Goal: Communication & Community: Answer question/provide support

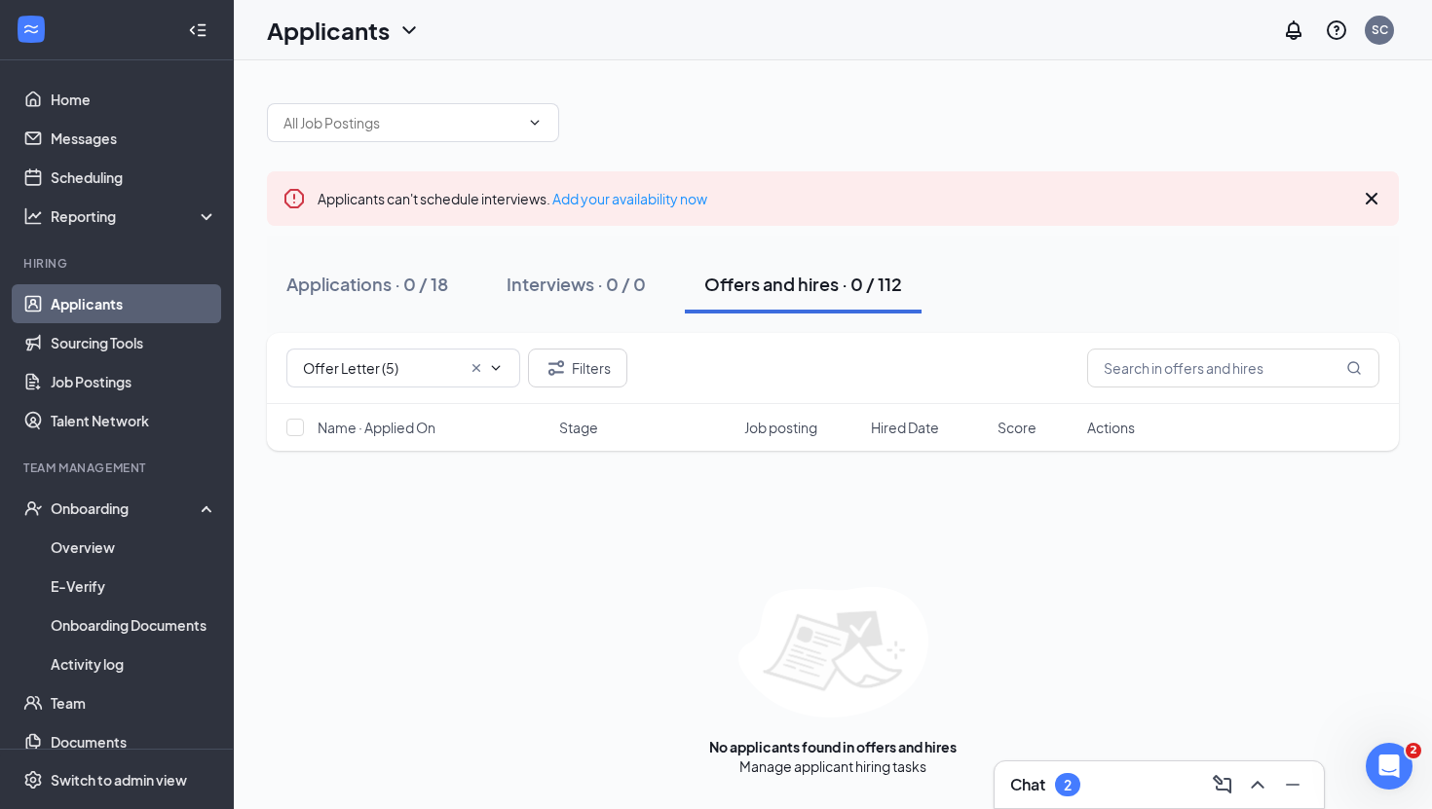
scroll to position [59, 0]
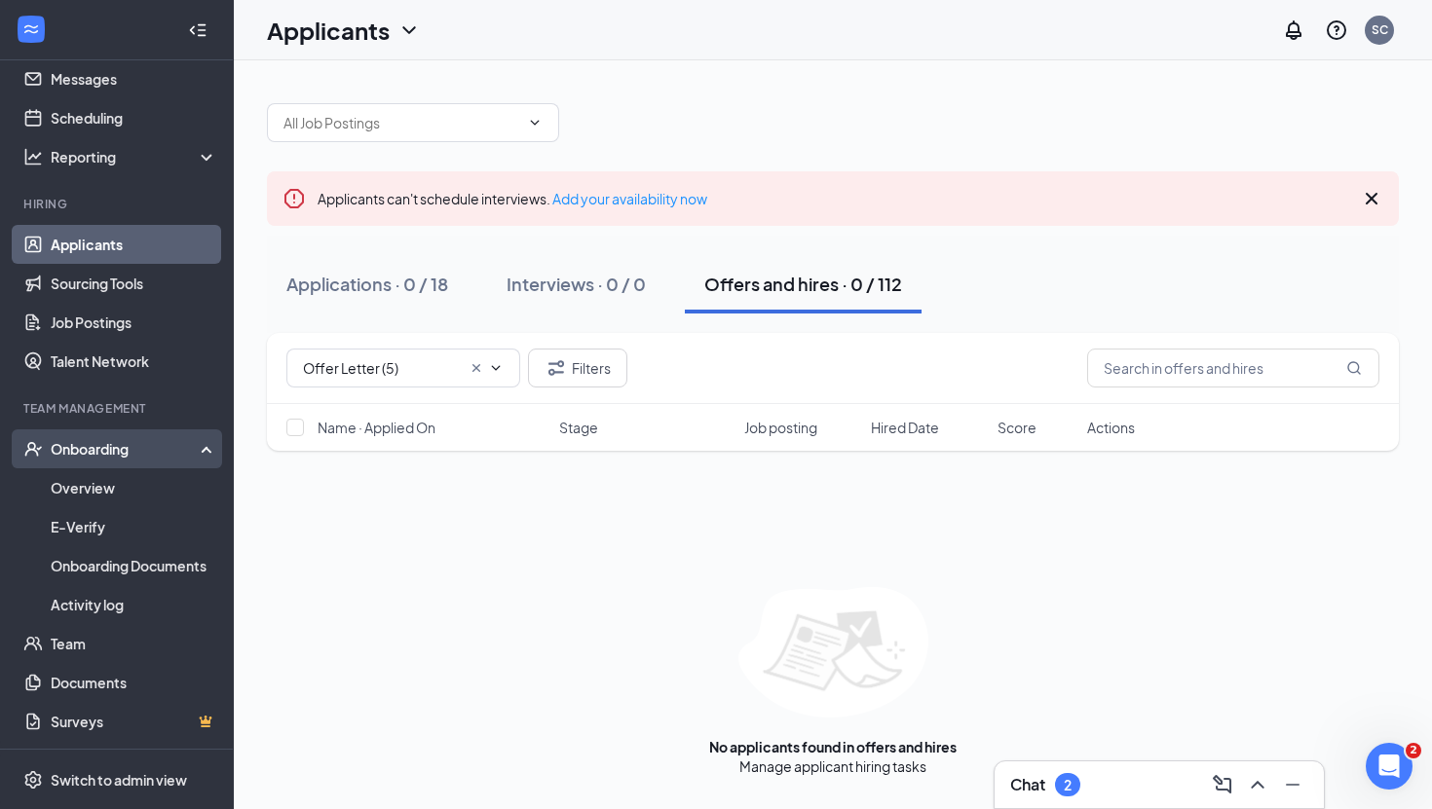
click at [138, 440] on div "Onboarding" at bounding box center [126, 448] width 150 height 19
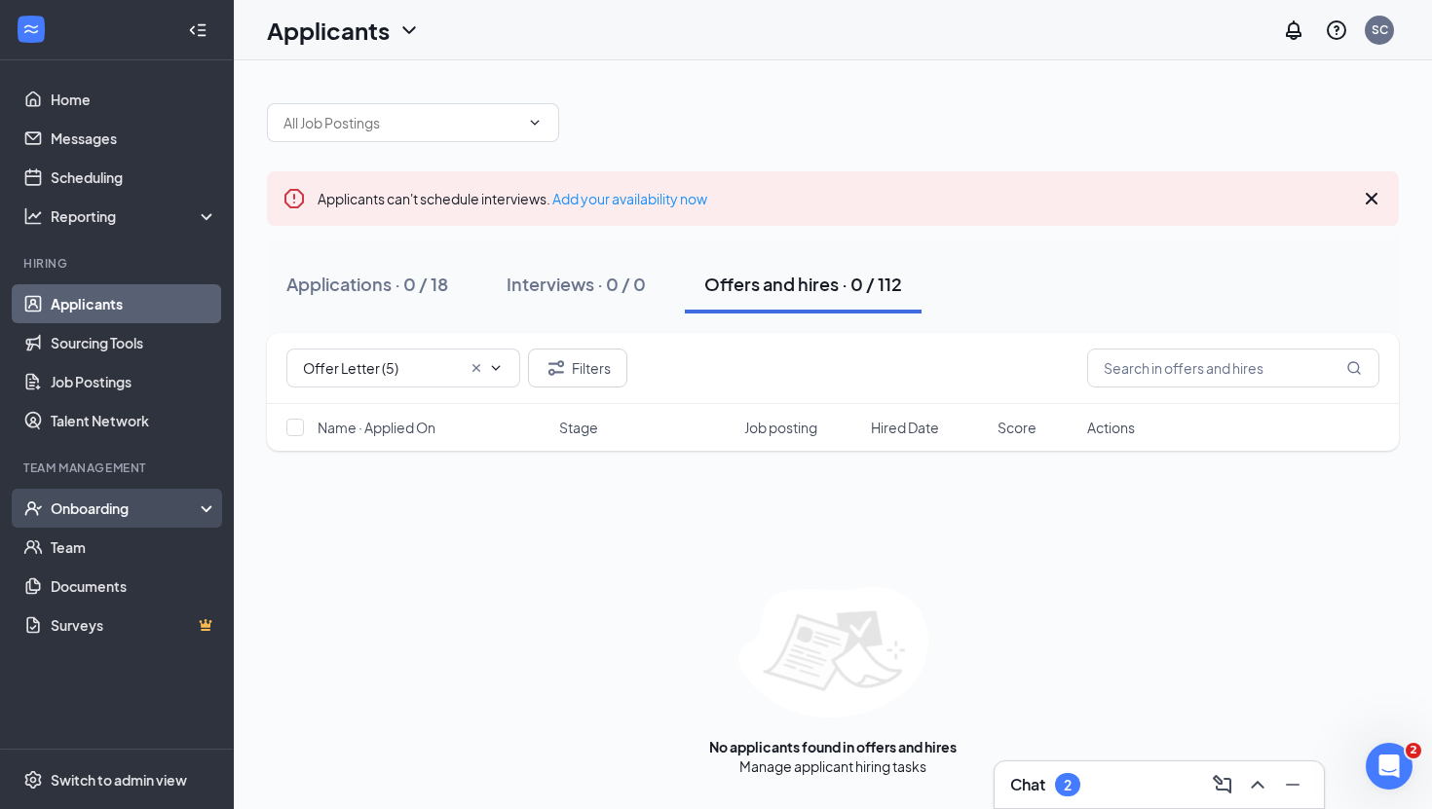
click at [138, 516] on div "Onboarding" at bounding box center [126, 508] width 150 height 19
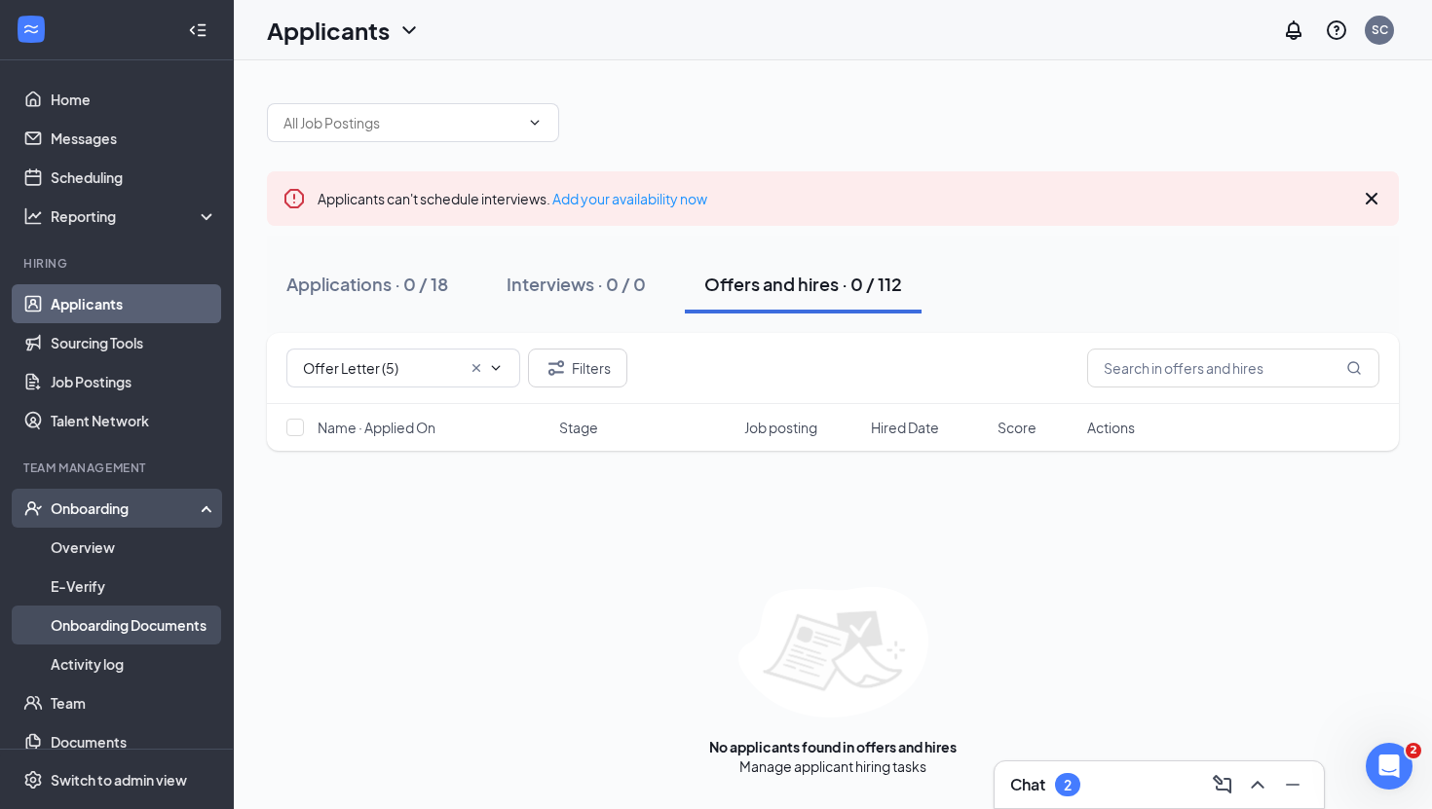
click at [123, 632] on link "Onboarding Documents" at bounding box center [134, 625] width 167 height 39
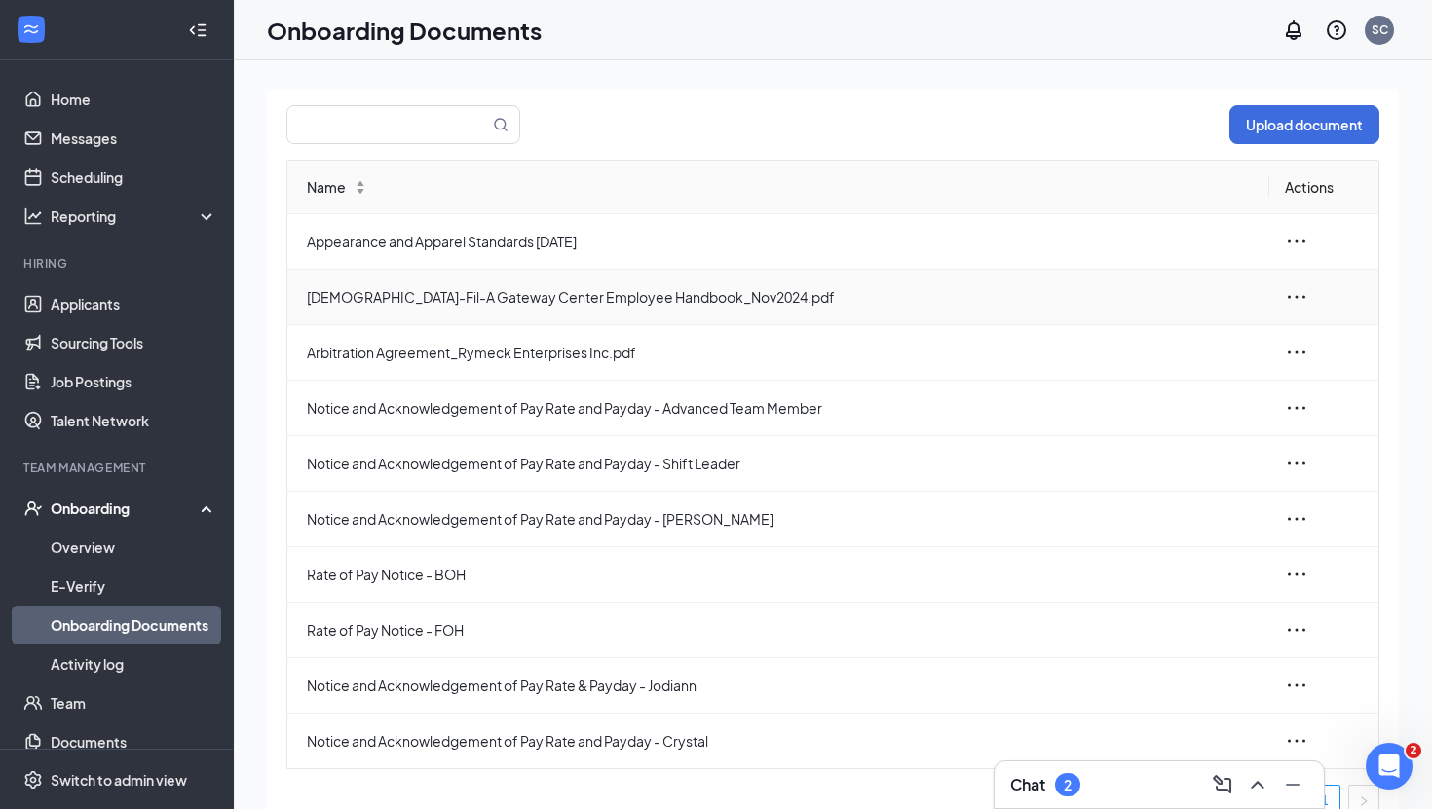
scroll to position [58, 0]
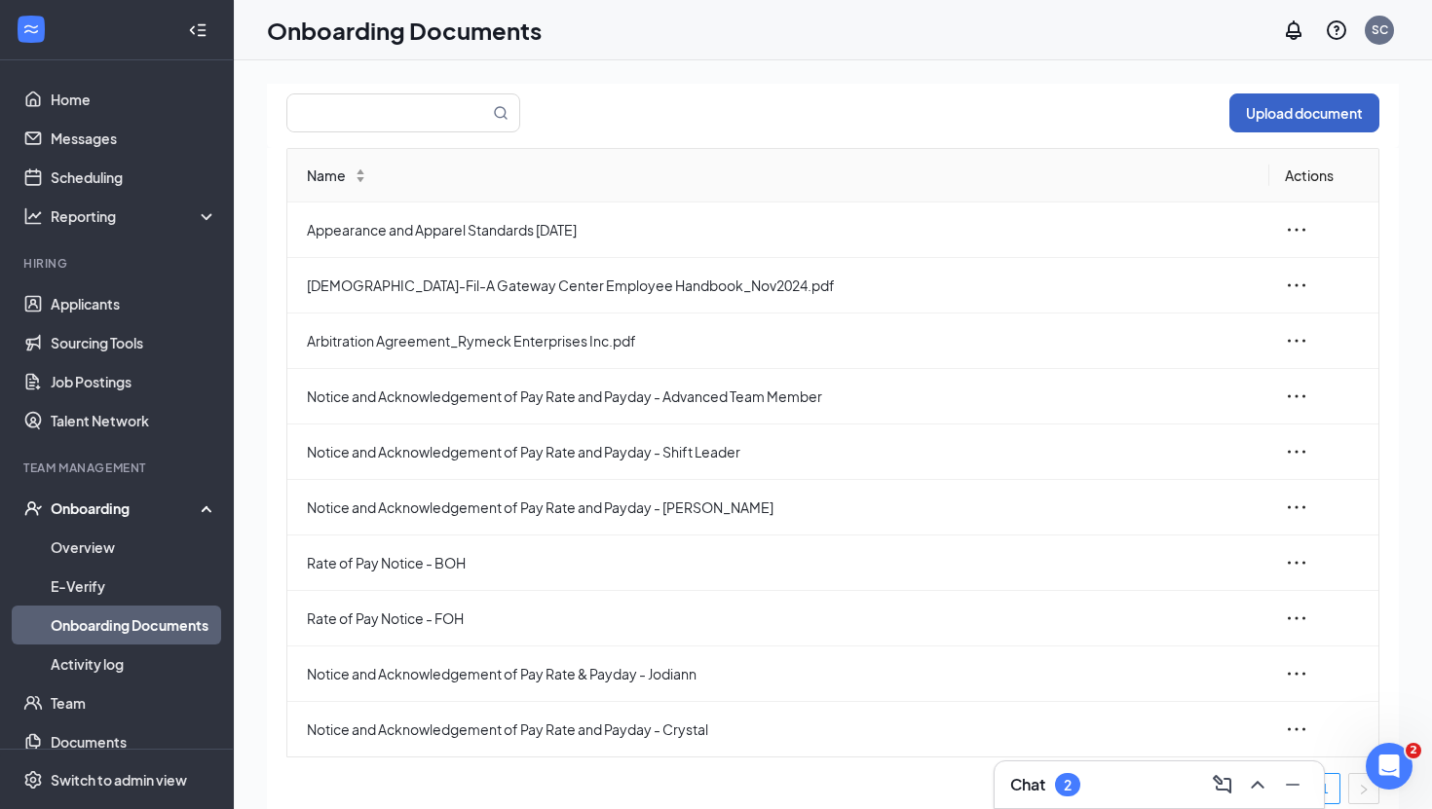
click at [1275, 130] on button "Upload document" at bounding box center [1304, 113] width 150 height 39
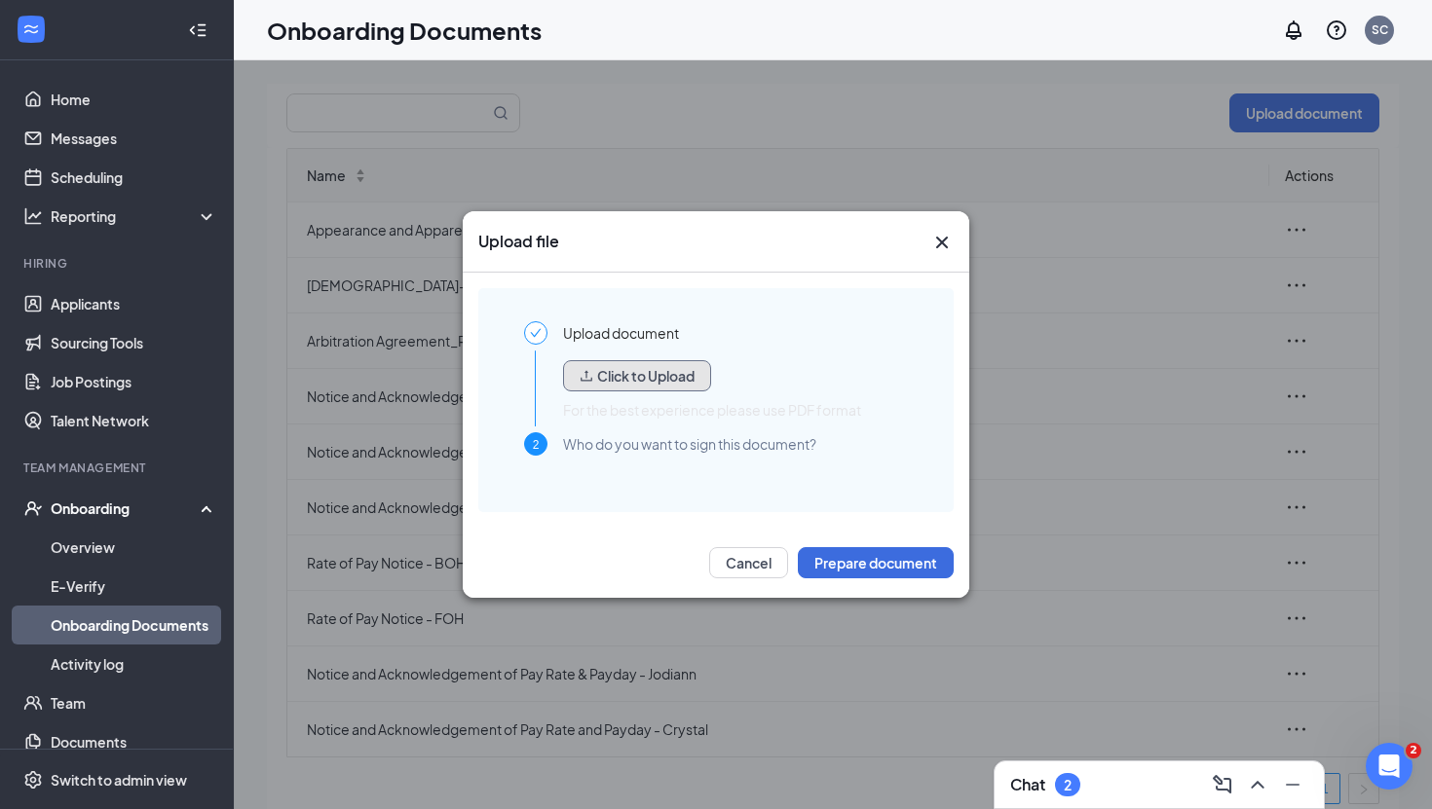
click at [664, 369] on button "Click to Upload" at bounding box center [637, 375] width 148 height 31
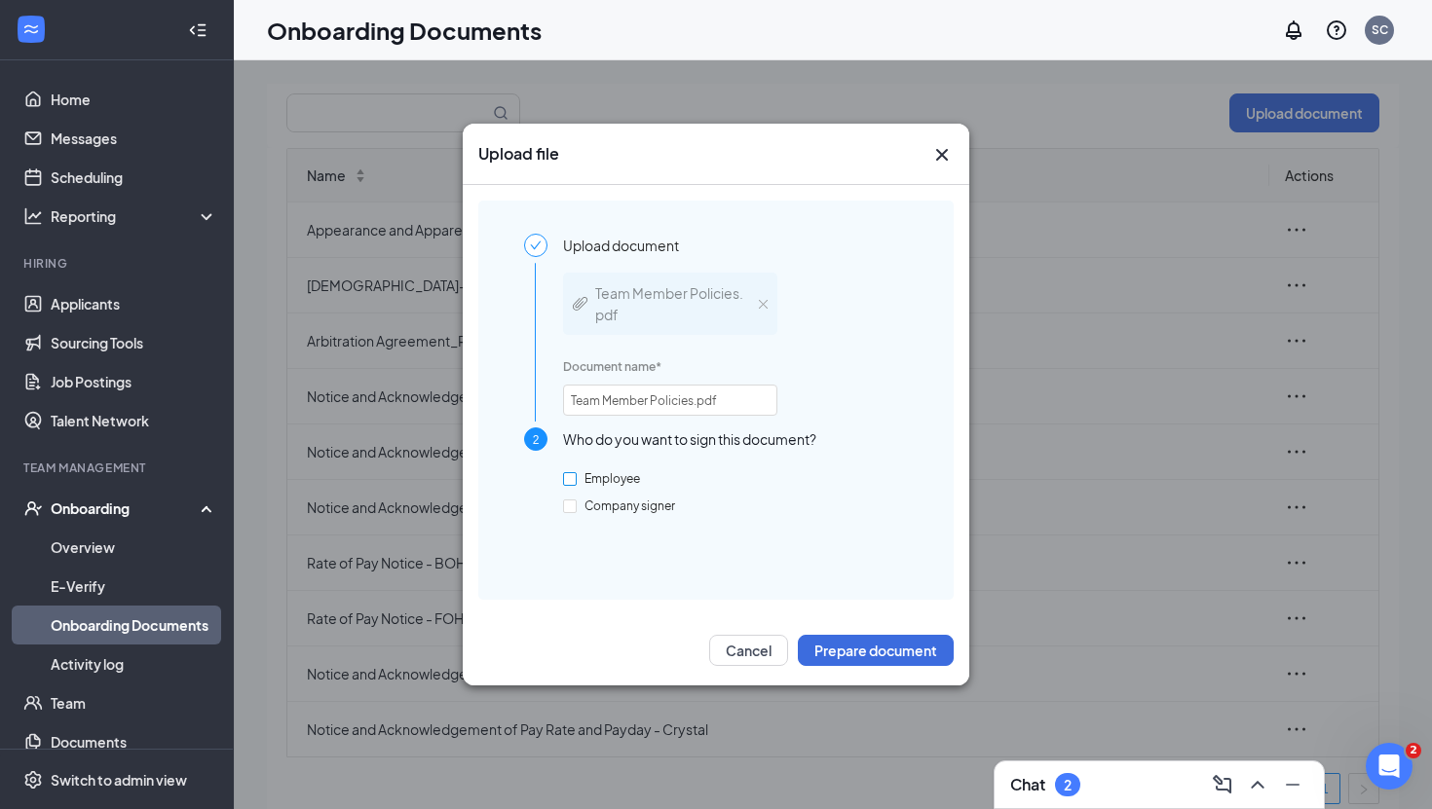
click at [571, 484] on input "Employee" at bounding box center [570, 479] width 14 height 14
checkbox input "true"
click at [846, 655] on button "Prepare document" at bounding box center [876, 650] width 156 height 31
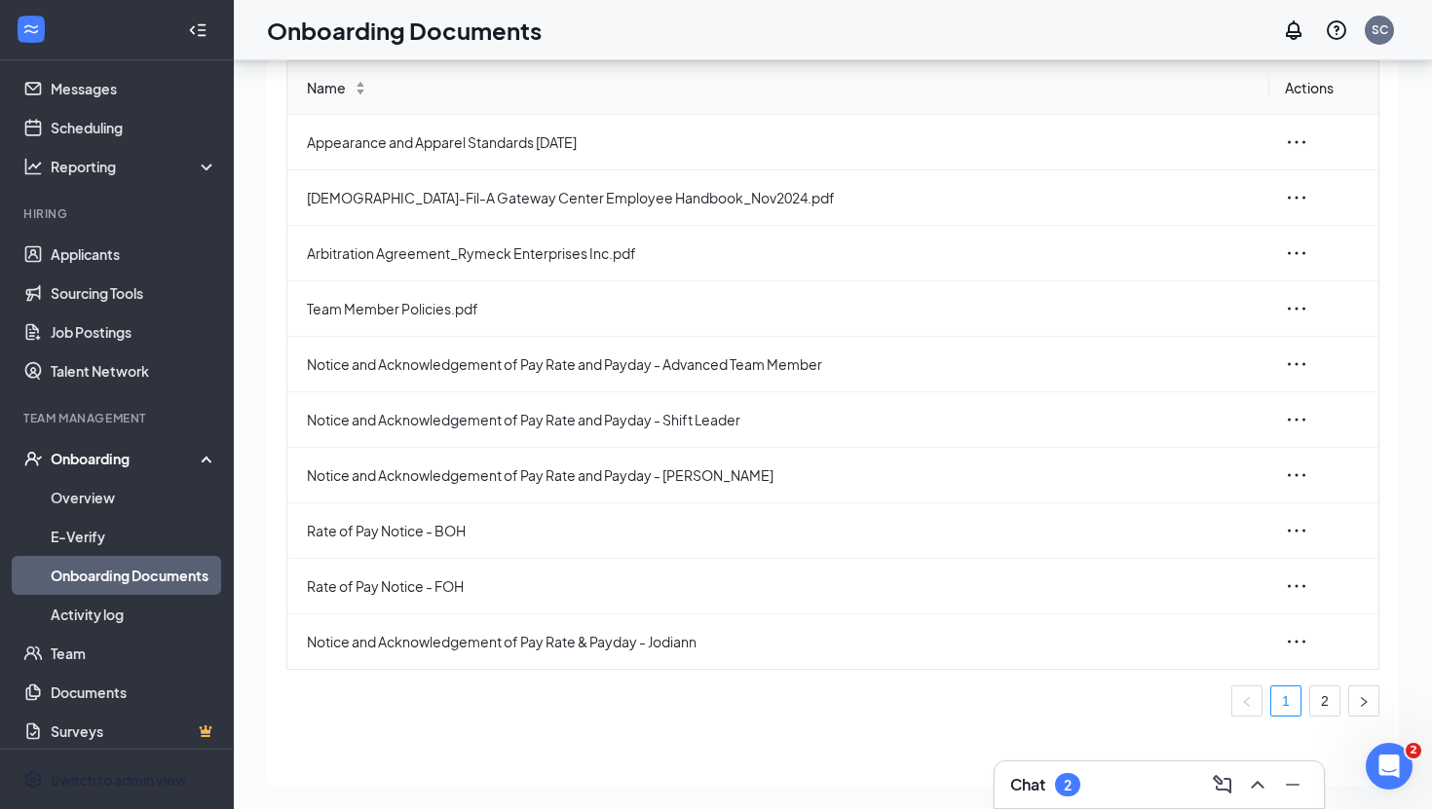
scroll to position [59, 0]
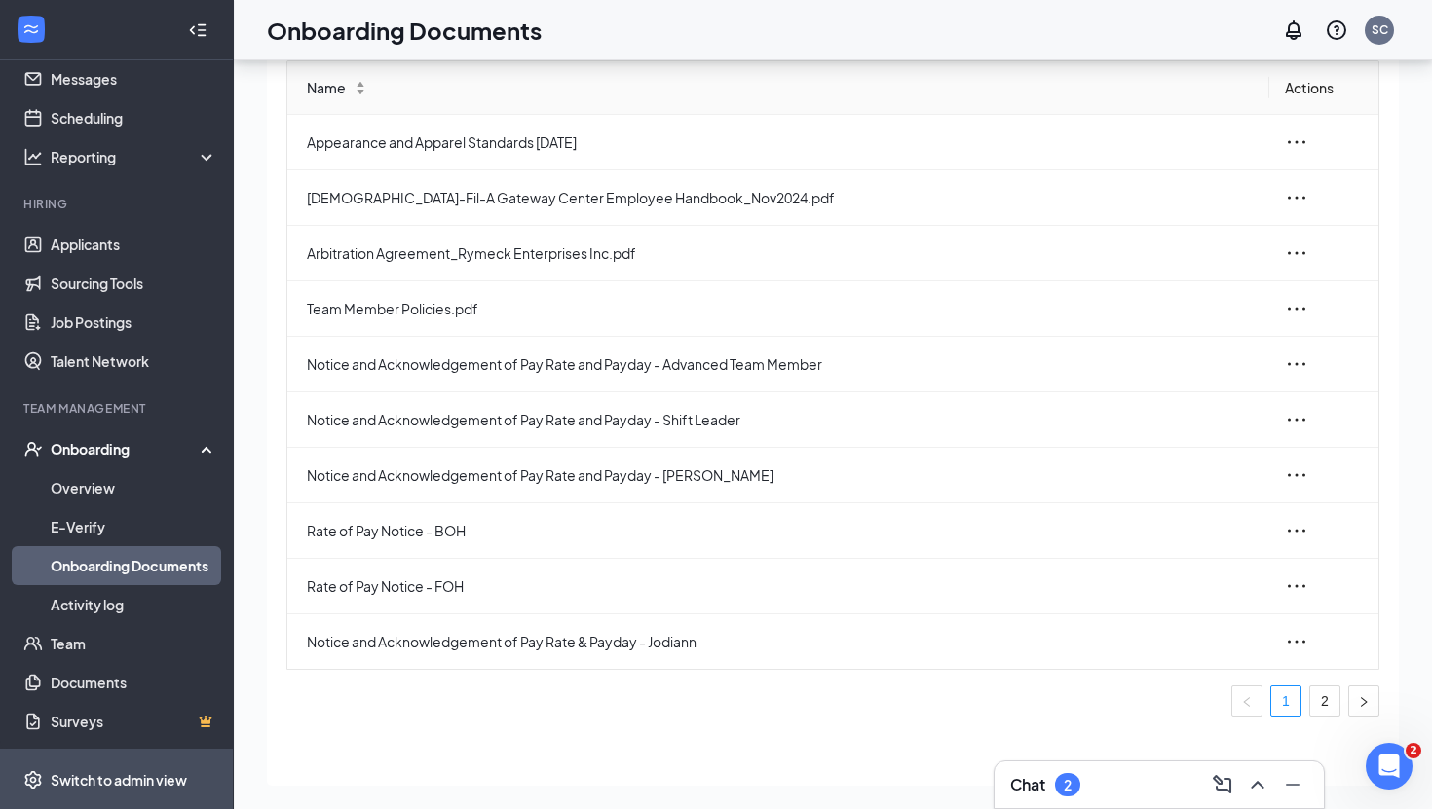
click at [132, 778] on div "Switch to admin view" at bounding box center [119, 779] width 136 height 19
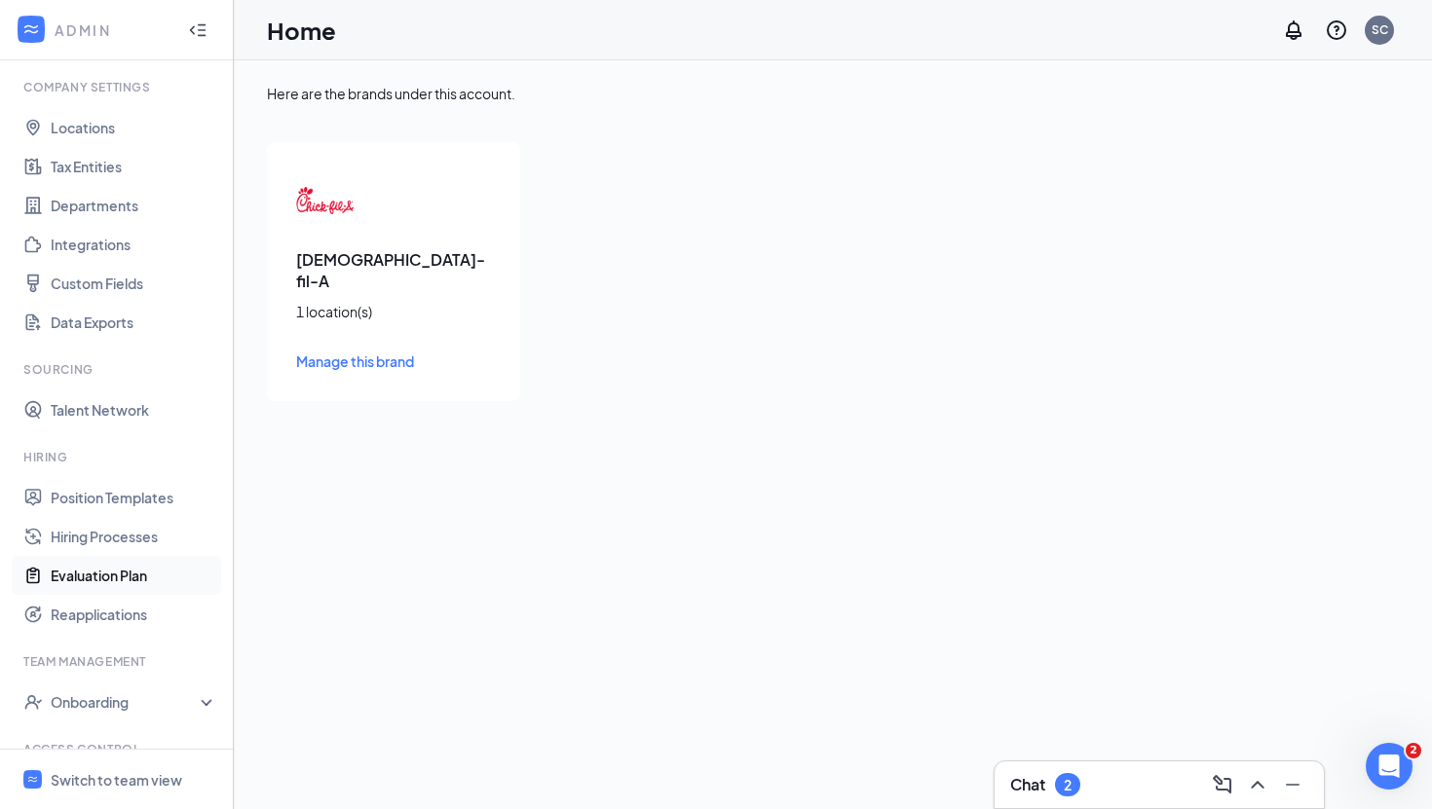
scroll to position [167, 0]
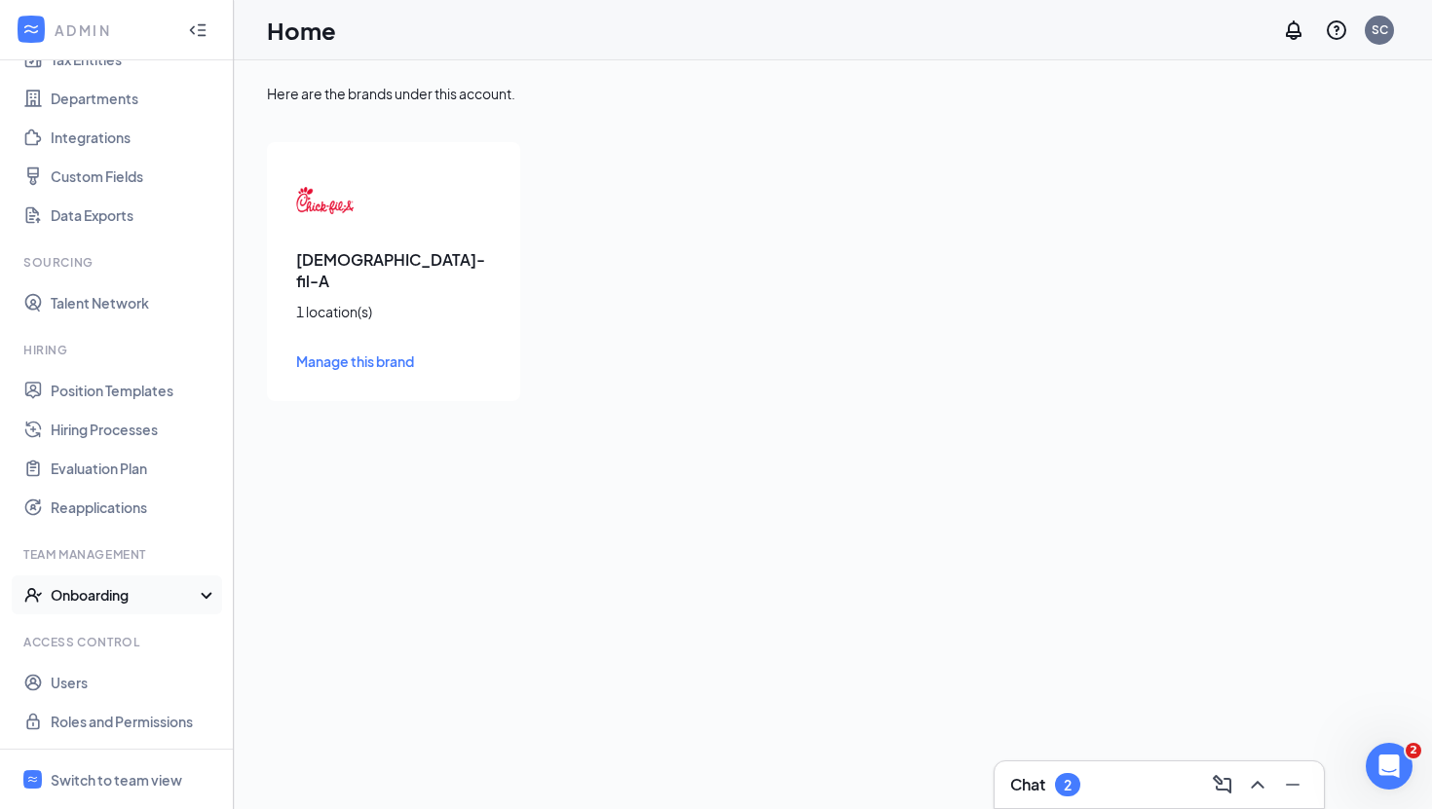
click at [130, 588] on div "Onboarding" at bounding box center [126, 594] width 150 height 19
click at [131, 628] on link "Onboarding Processes" at bounding box center [134, 634] width 167 height 39
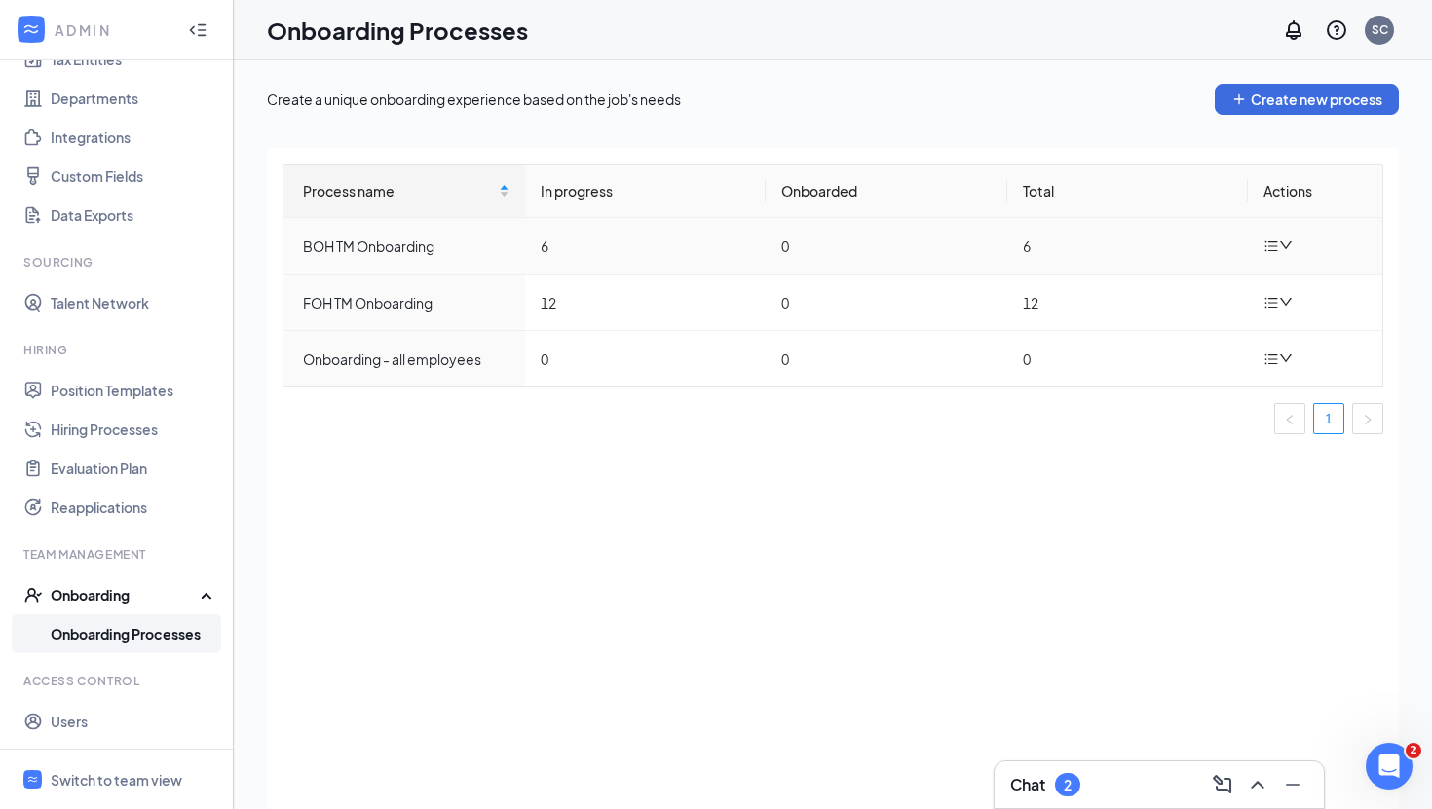
click at [1290, 251] on icon "down" at bounding box center [1286, 246] width 14 height 14
click at [1191, 290] on div "Edit process" at bounding box center [1180, 291] width 210 height 23
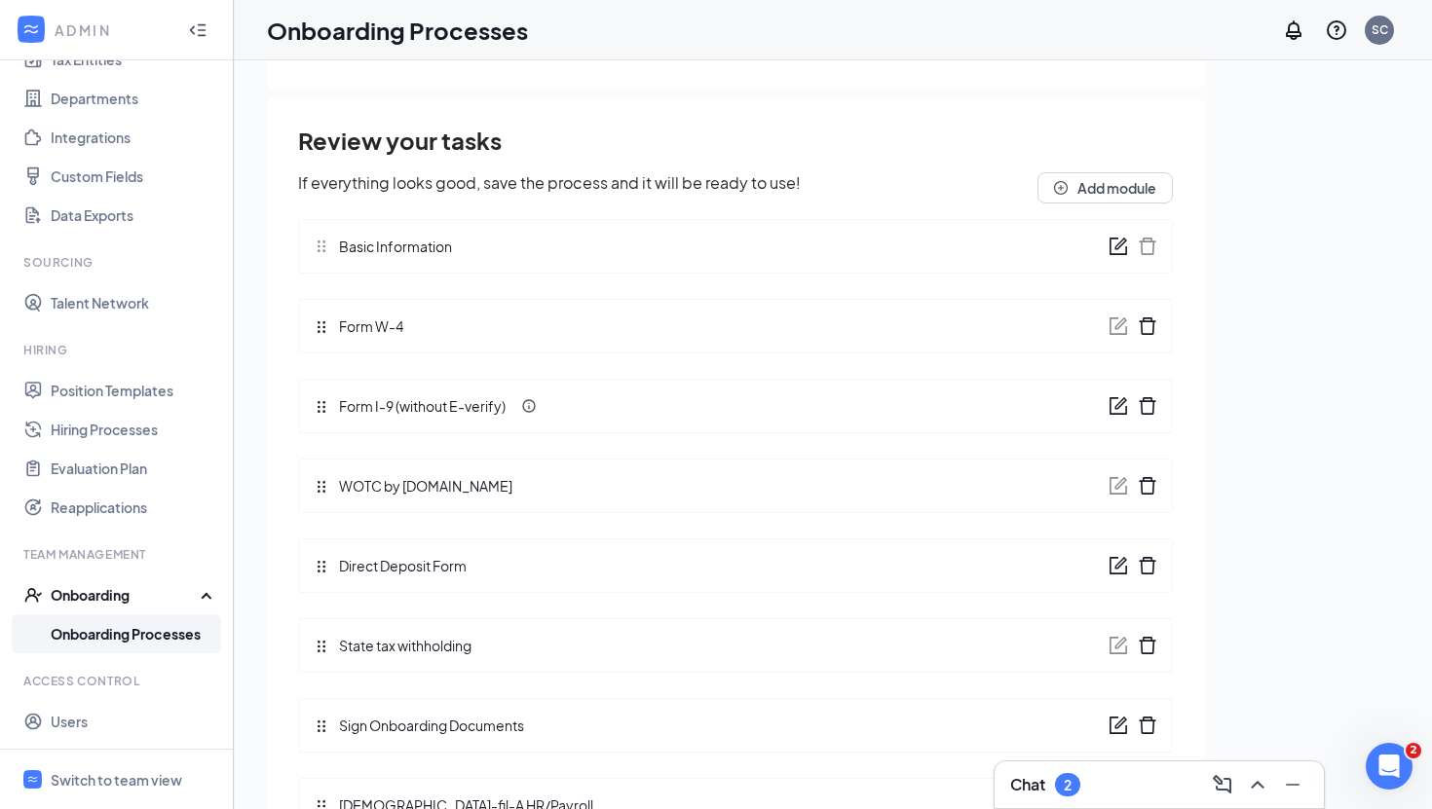
scroll to position [88, 0]
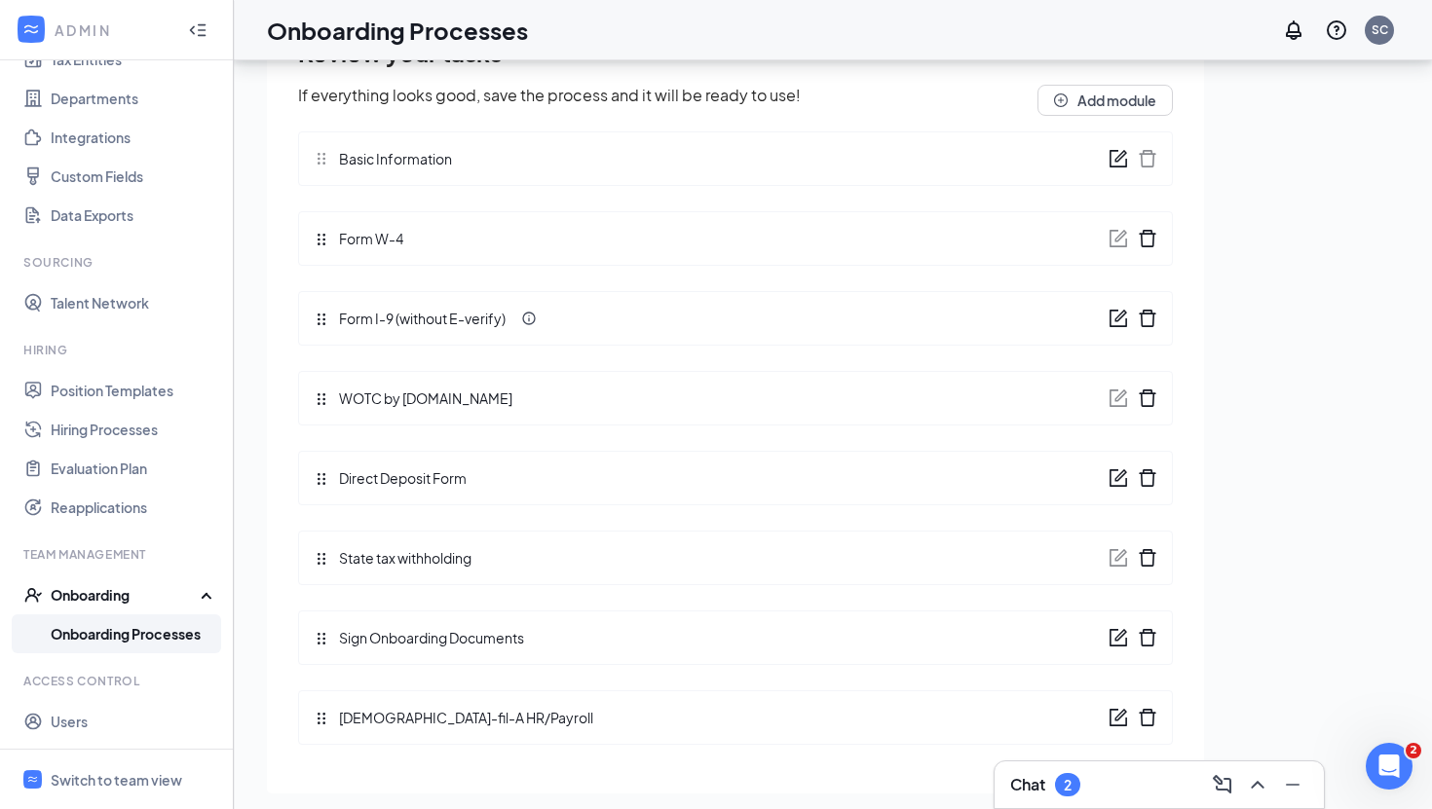
click at [768, 637] on div "Sign Onboarding Documents" at bounding box center [735, 638] width 875 height 55
click at [1110, 632] on icon "form" at bounding box center [1117, 637] width 19 height 19
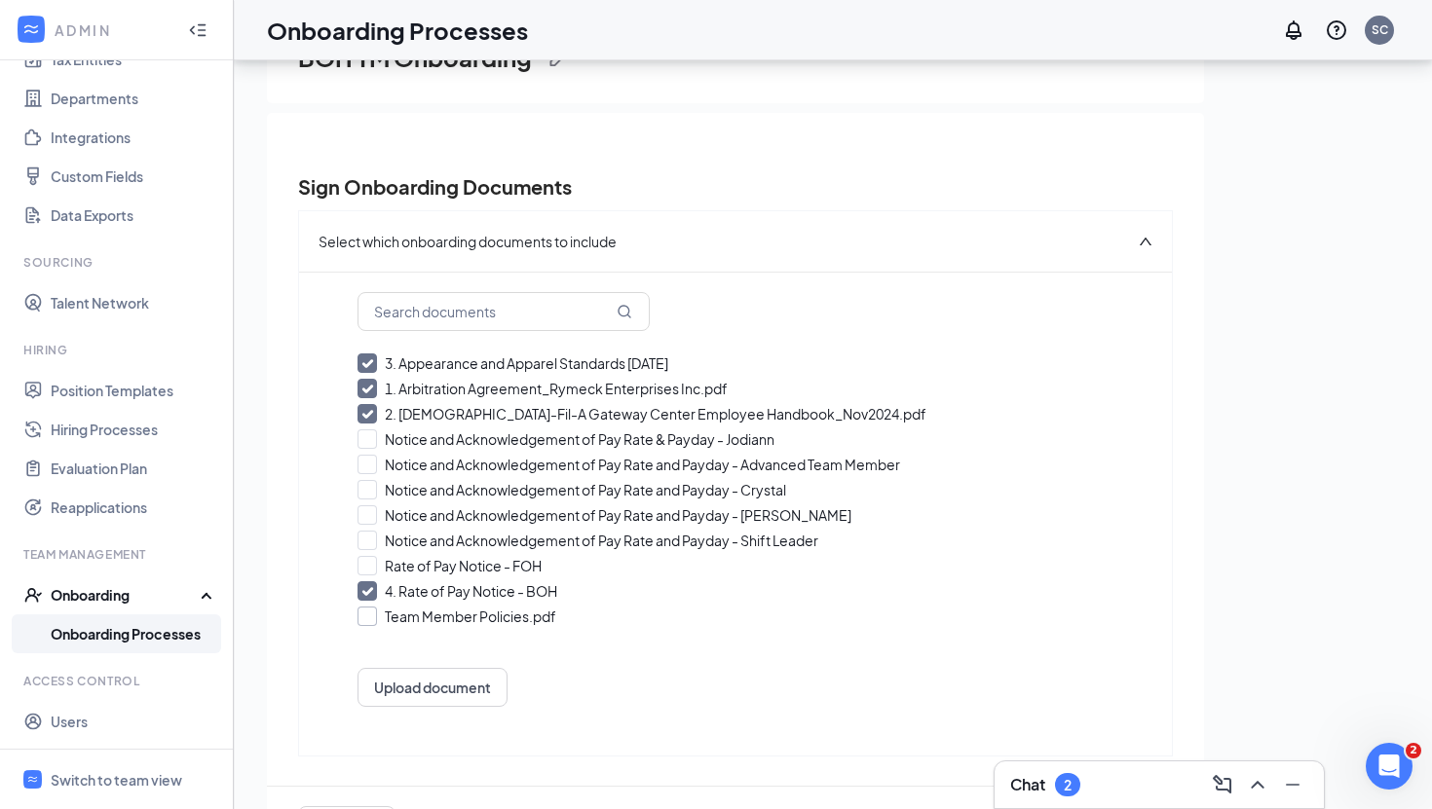
click at [371, 620] on input "Team Member Policies.pdf" at bounding box center [735, 616] width 756 height 19
checkbox input "true"
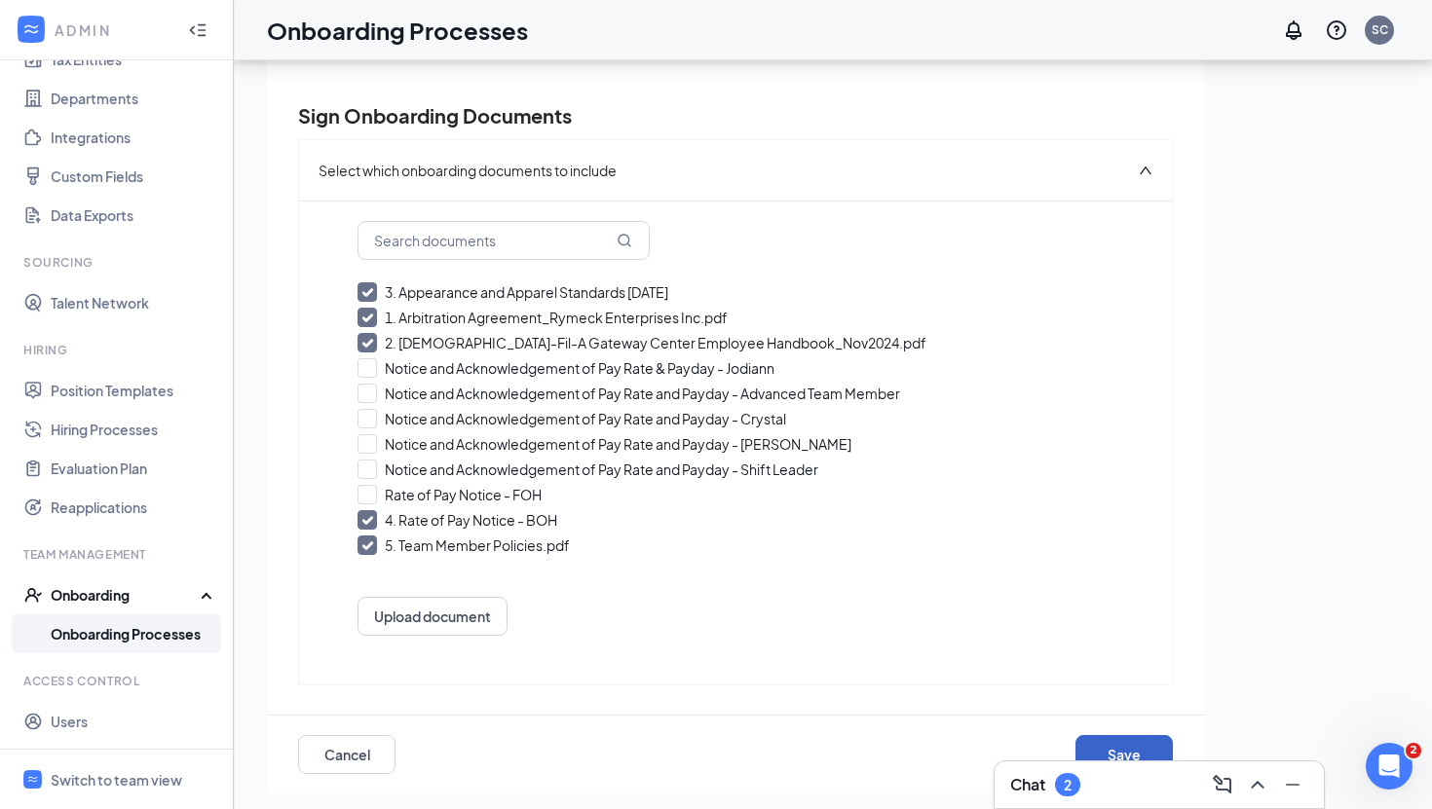
click at [1140, 744] on button "Save" at bounding box center [1123, 754] width 97 height 39
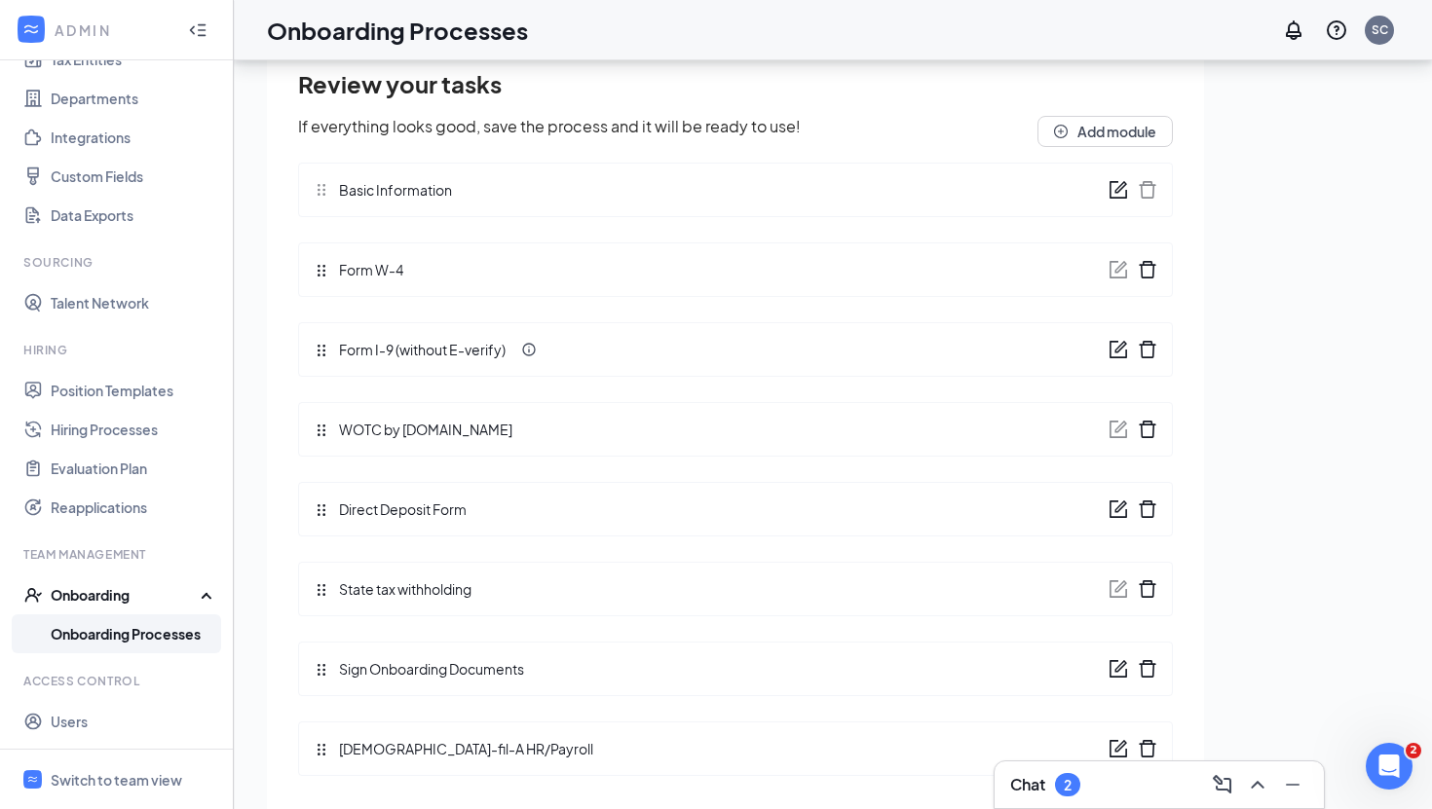
scroll to position [102, 0]
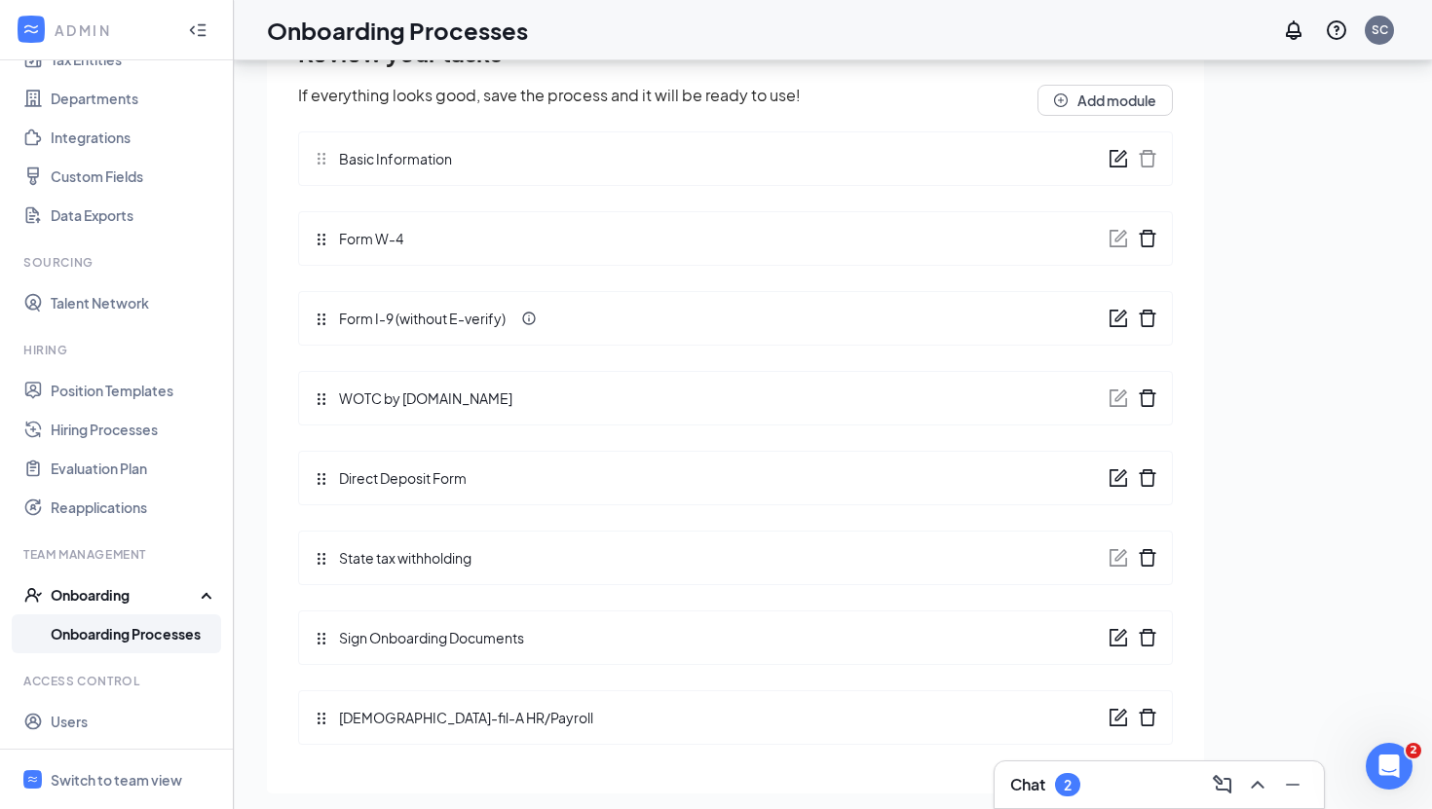
click at [1127, 643] on icon "form" at bounding box center [1117, 637] width 19 height 19
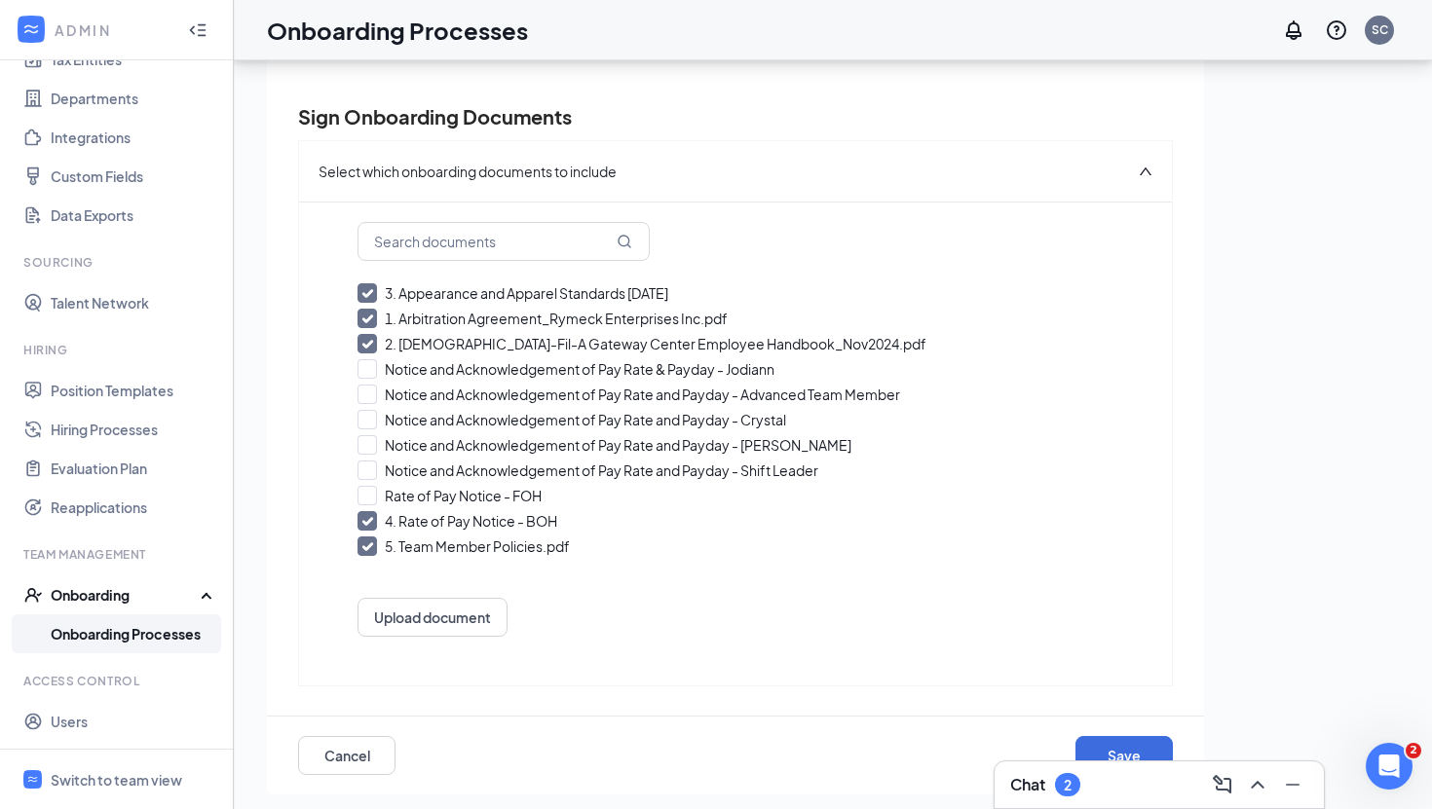
scroll to position [71, 0]
click at [1133, 734] on div "Cancel Save" at bounding box center [735, 755] width 875 height 78
click at [1128, 744] on button "Save" at bounding box center [1123, 754] width 97 height 39
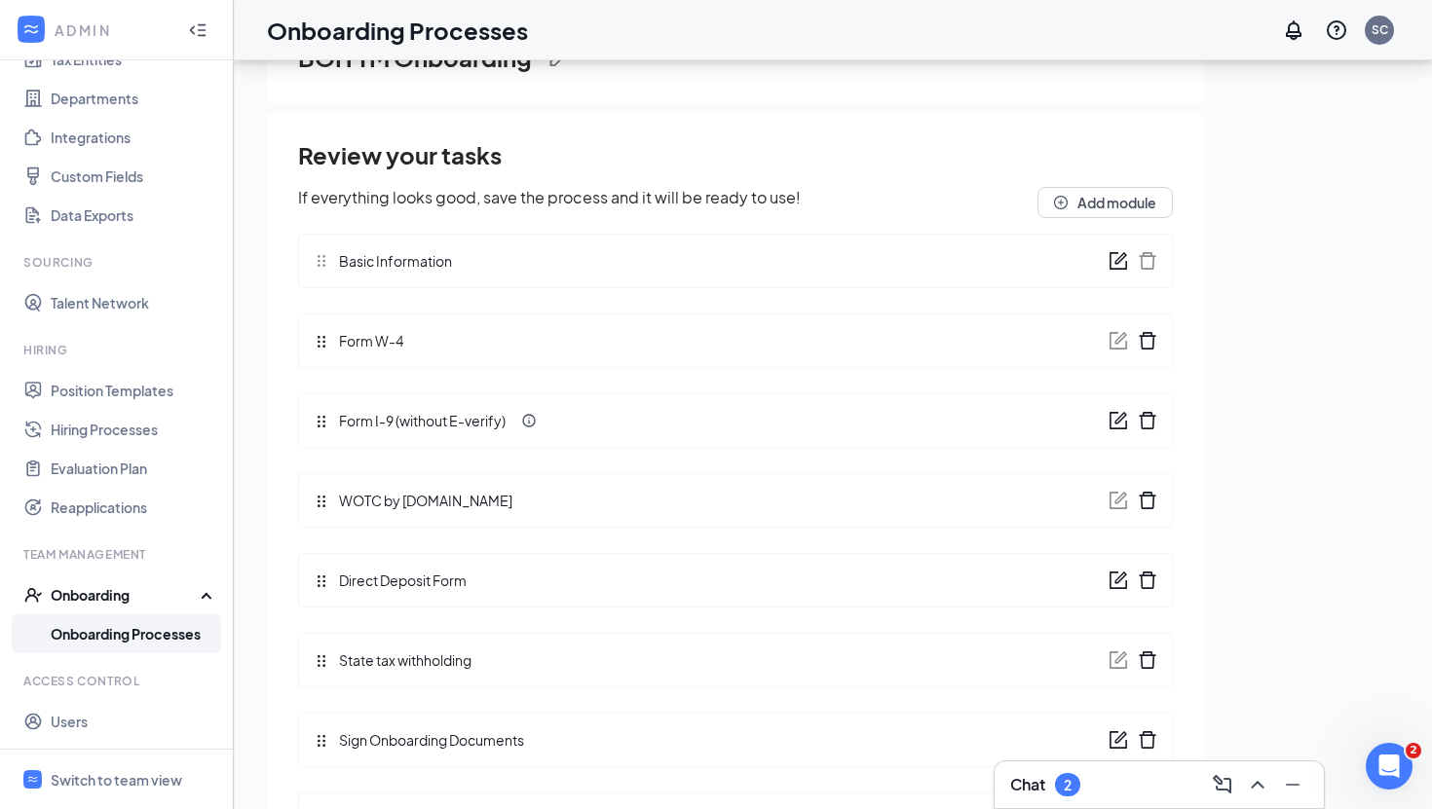
scroll to position [0, 0]
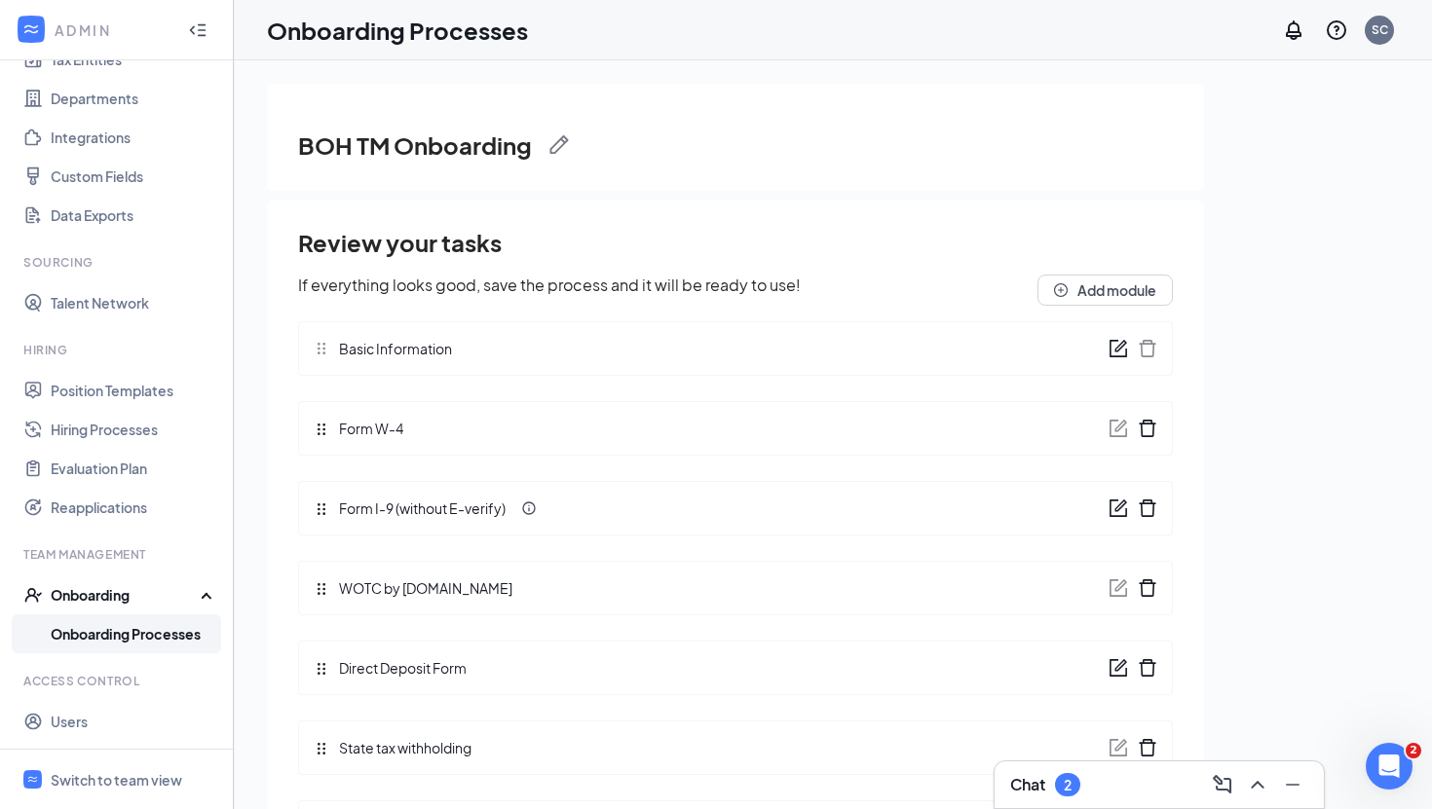
click at [95, 635] on link "Onboarding Processes" at bounding box center [134, 634] width 167 height 39
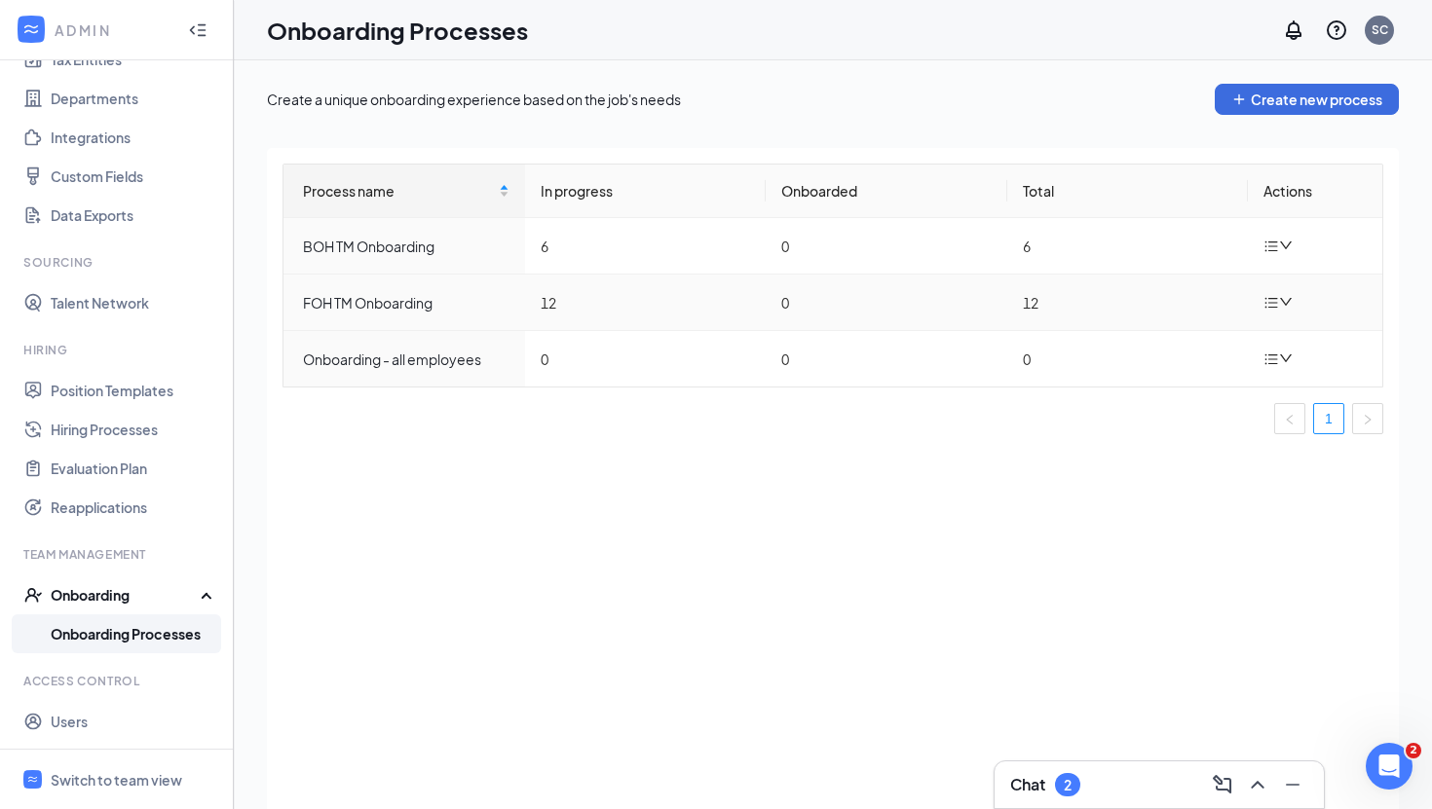
click at [1287, 306] on icon "down" at bounding box center [1286, 302] width 14 height 14
click at [1188, 357] on div "Edit process" at bounding box center [1180, 347] width 210 height 23
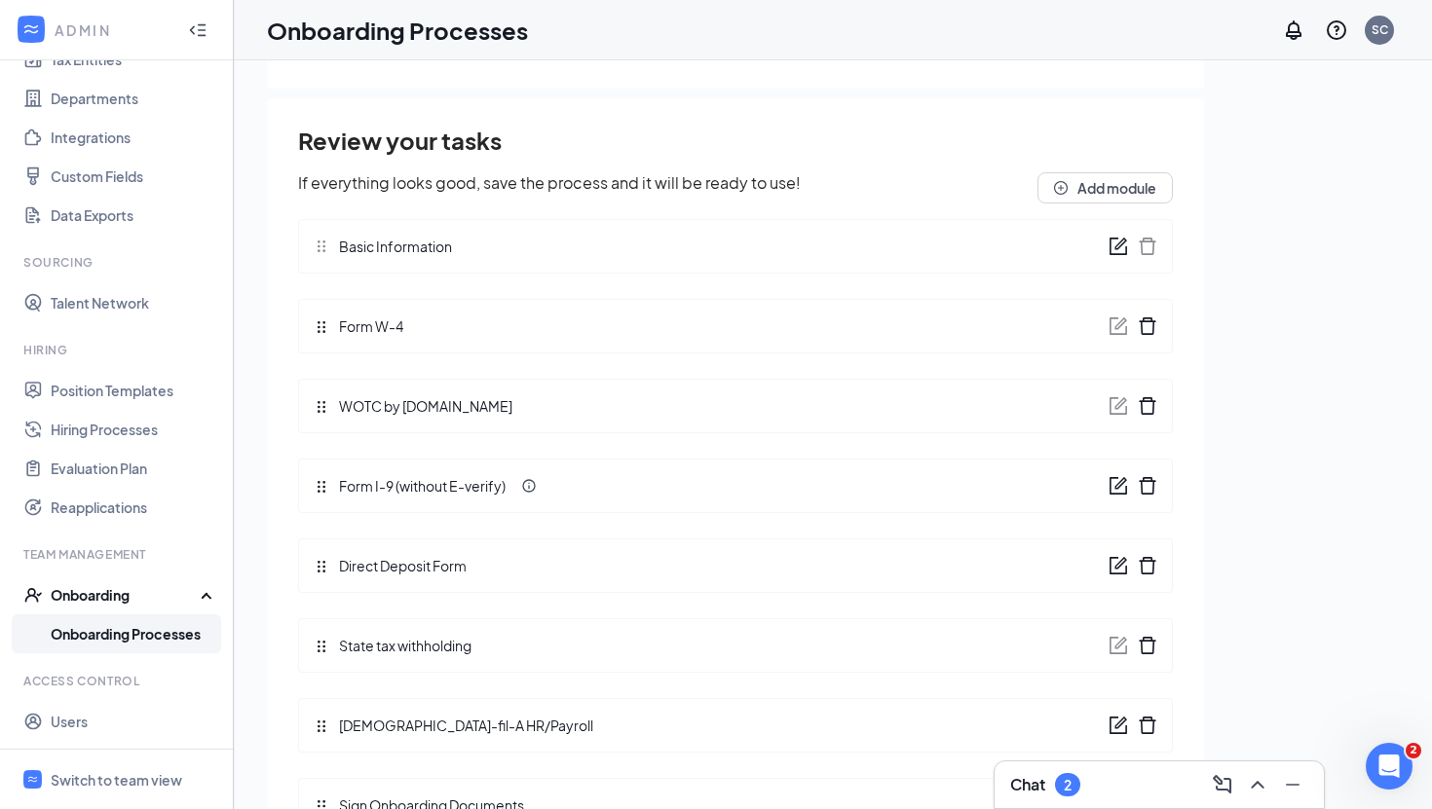
scroll to position [88, 0]
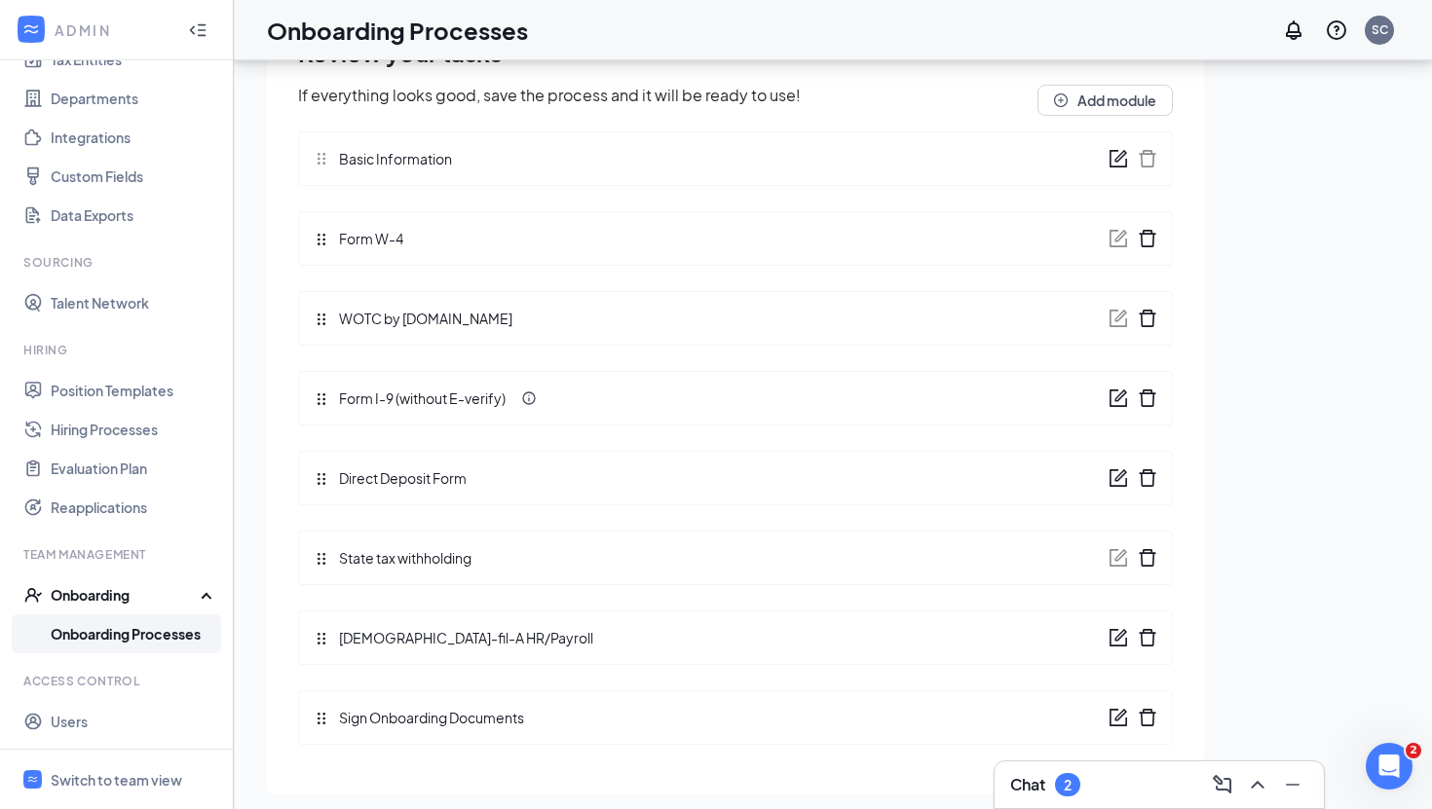
click at [1122, 719] on icon "form" at bounding box center [1117, 717] width 19 height 19
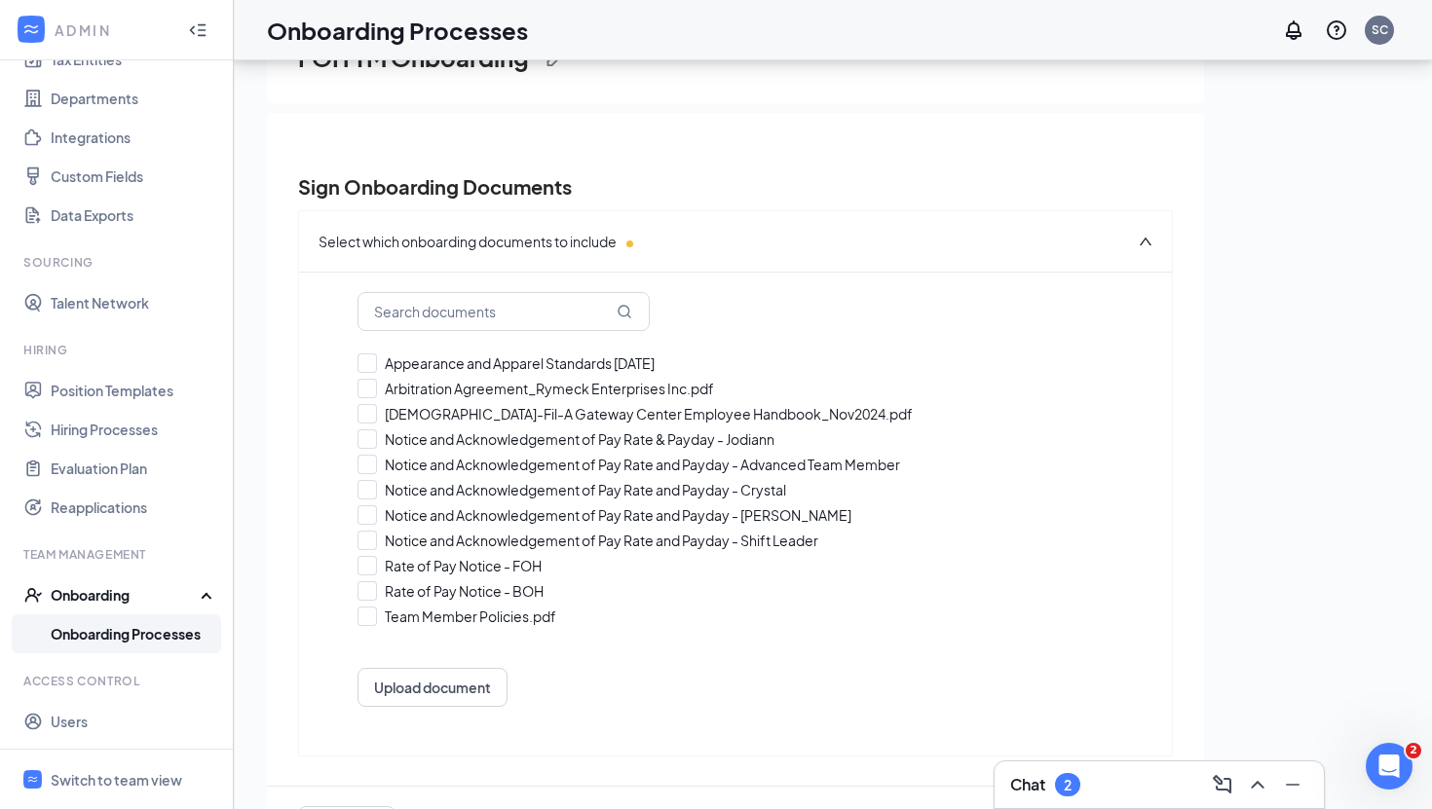
checkbox input "true"
click at [369, 614] on input "Team Member Policies.pdf" at bounding box center [735, 616] width 756 height 19
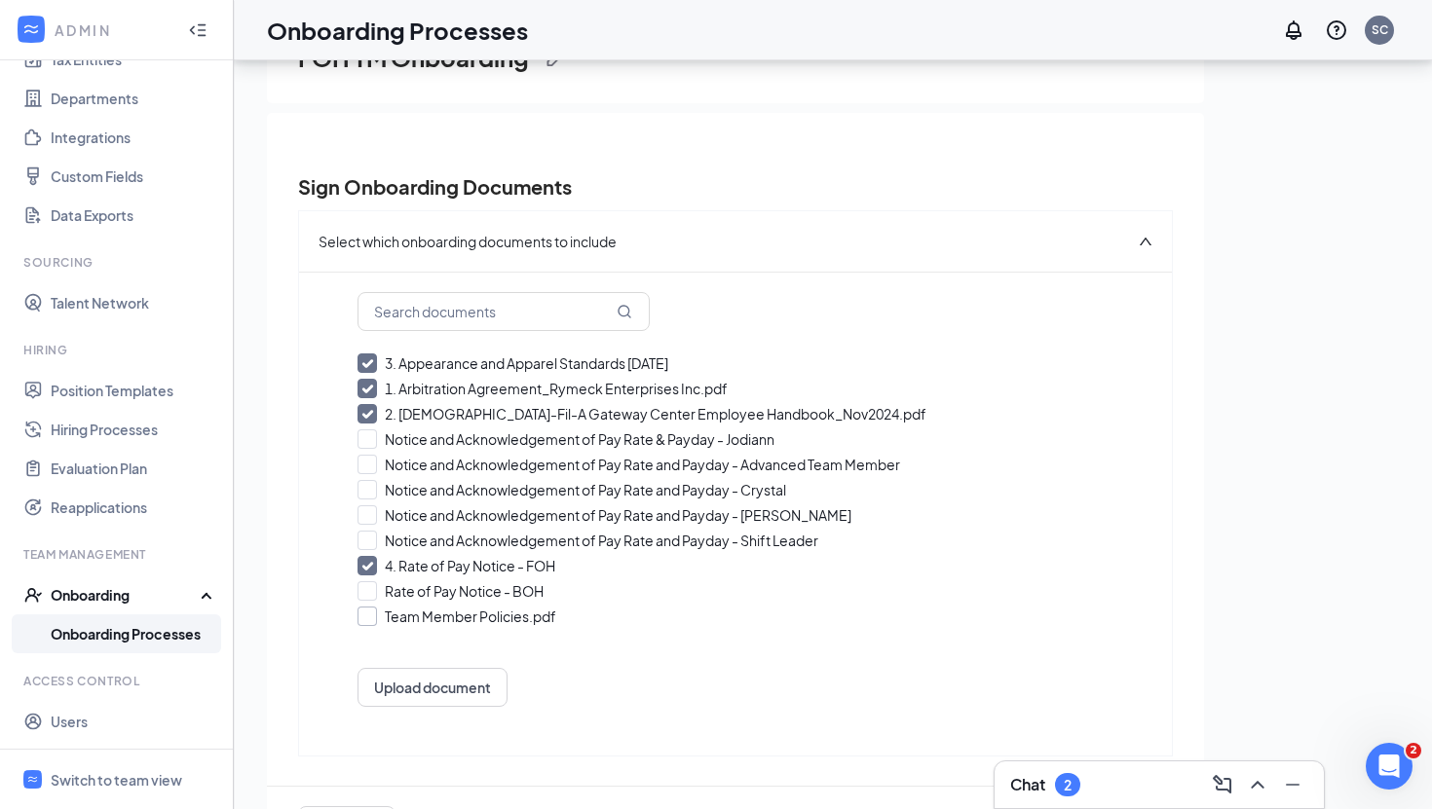
checkbox input "true"
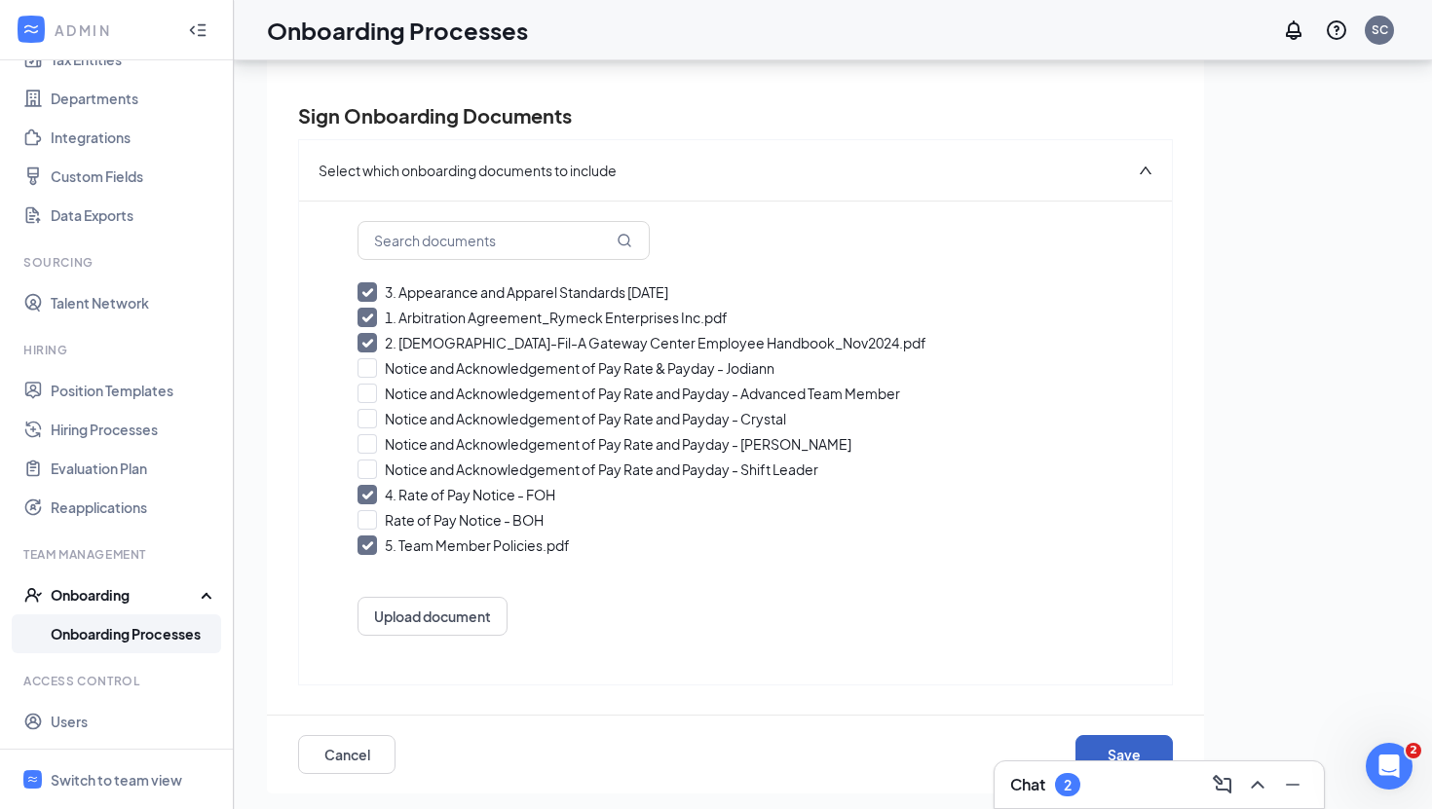
click at [1092, 746] on button "Save" at bounding box center [1123, 754] width 97 height 39
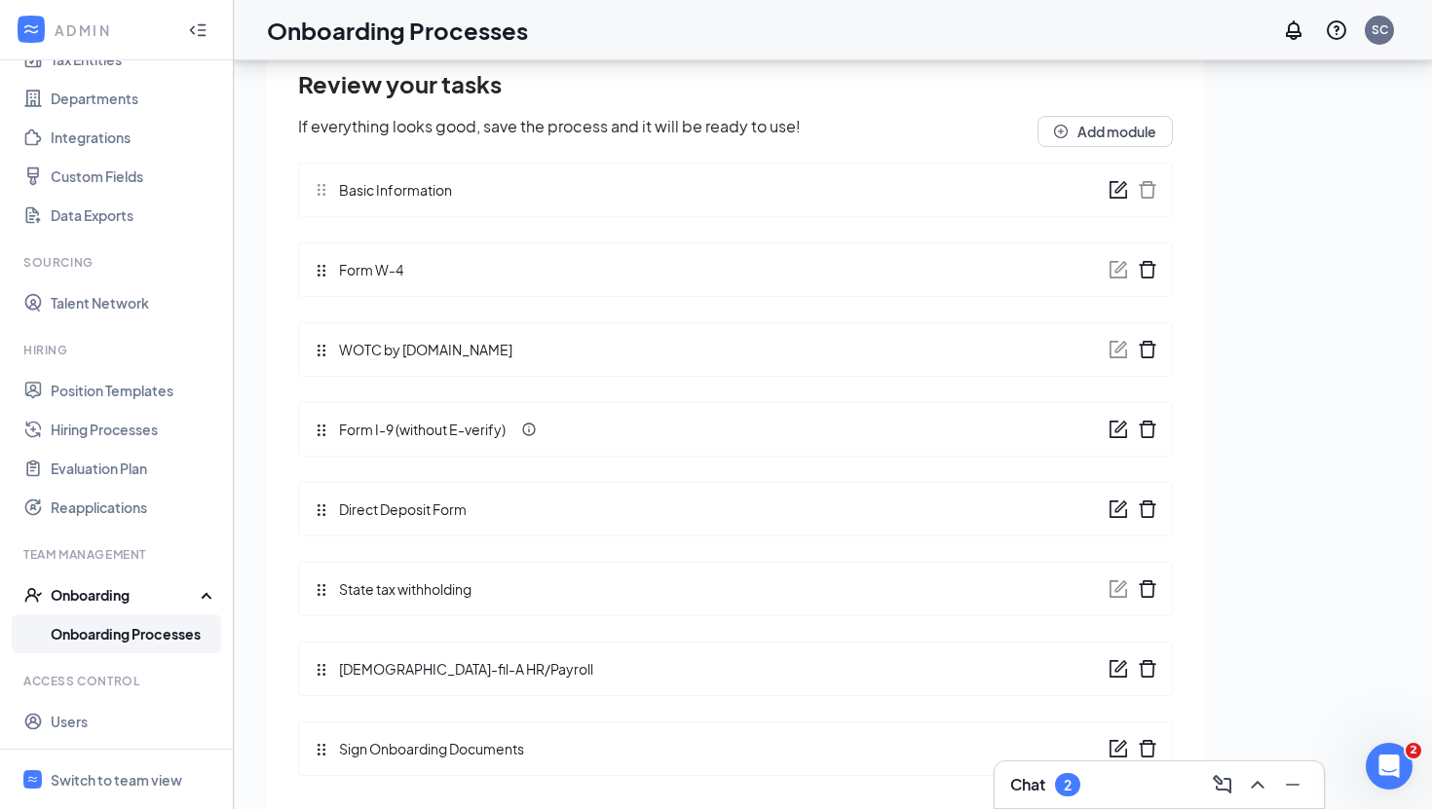
scroll to position [0, 0]
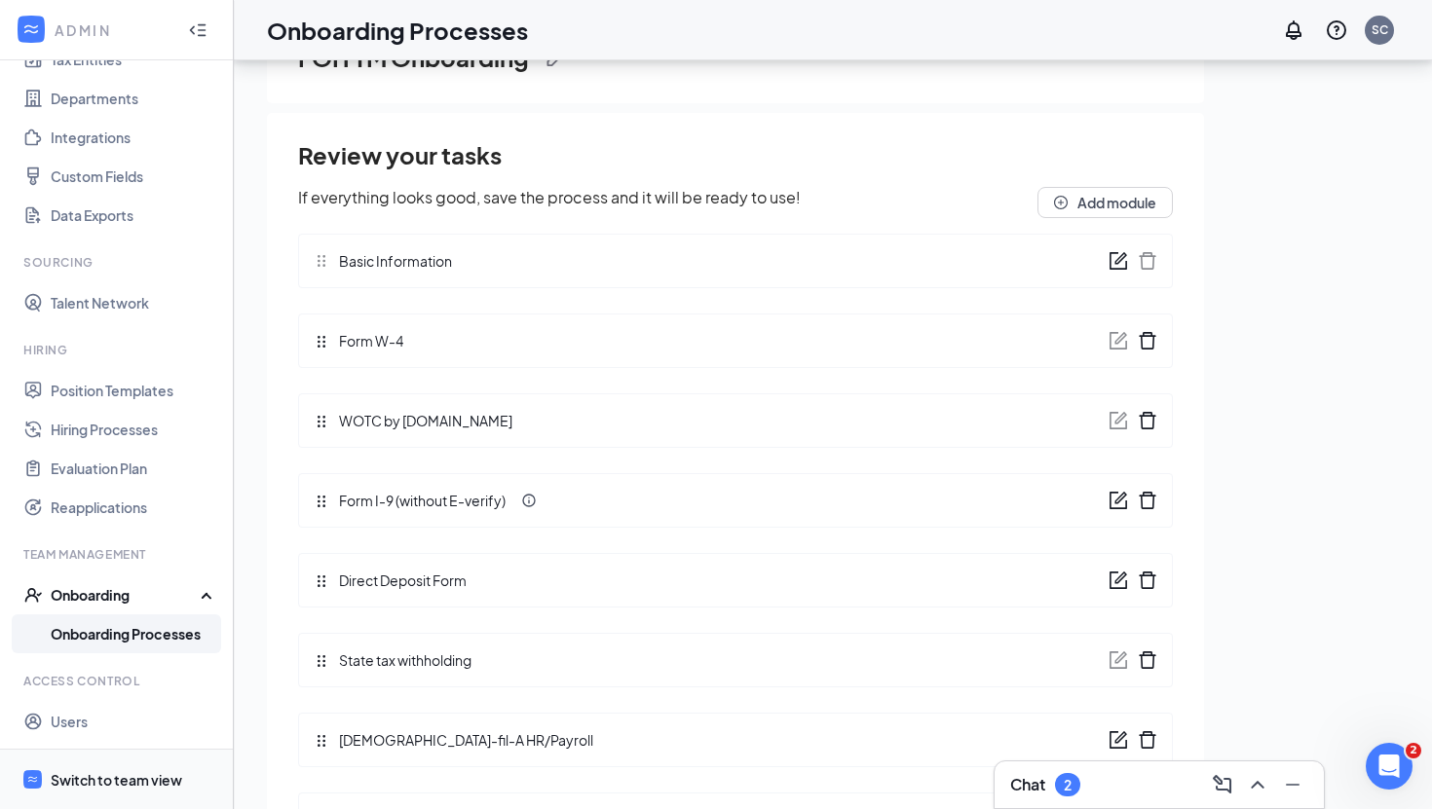
click at [137, 773] on div "Switch to team view" at bounding box center [116, 779] width 131 height 19
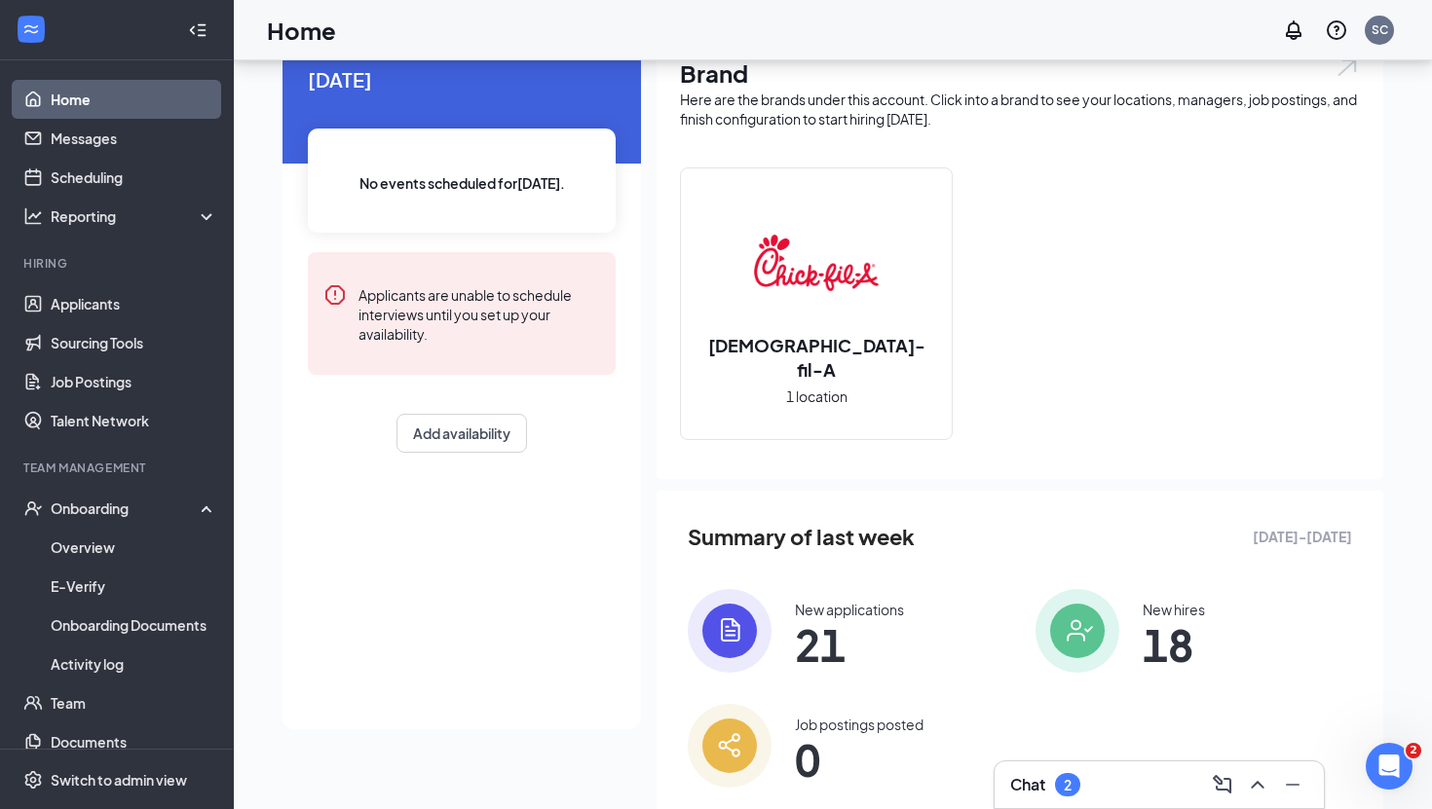
click at [1135, 768] on div "Chat 2" at bounding box center [1158, 785] width 329 height 47
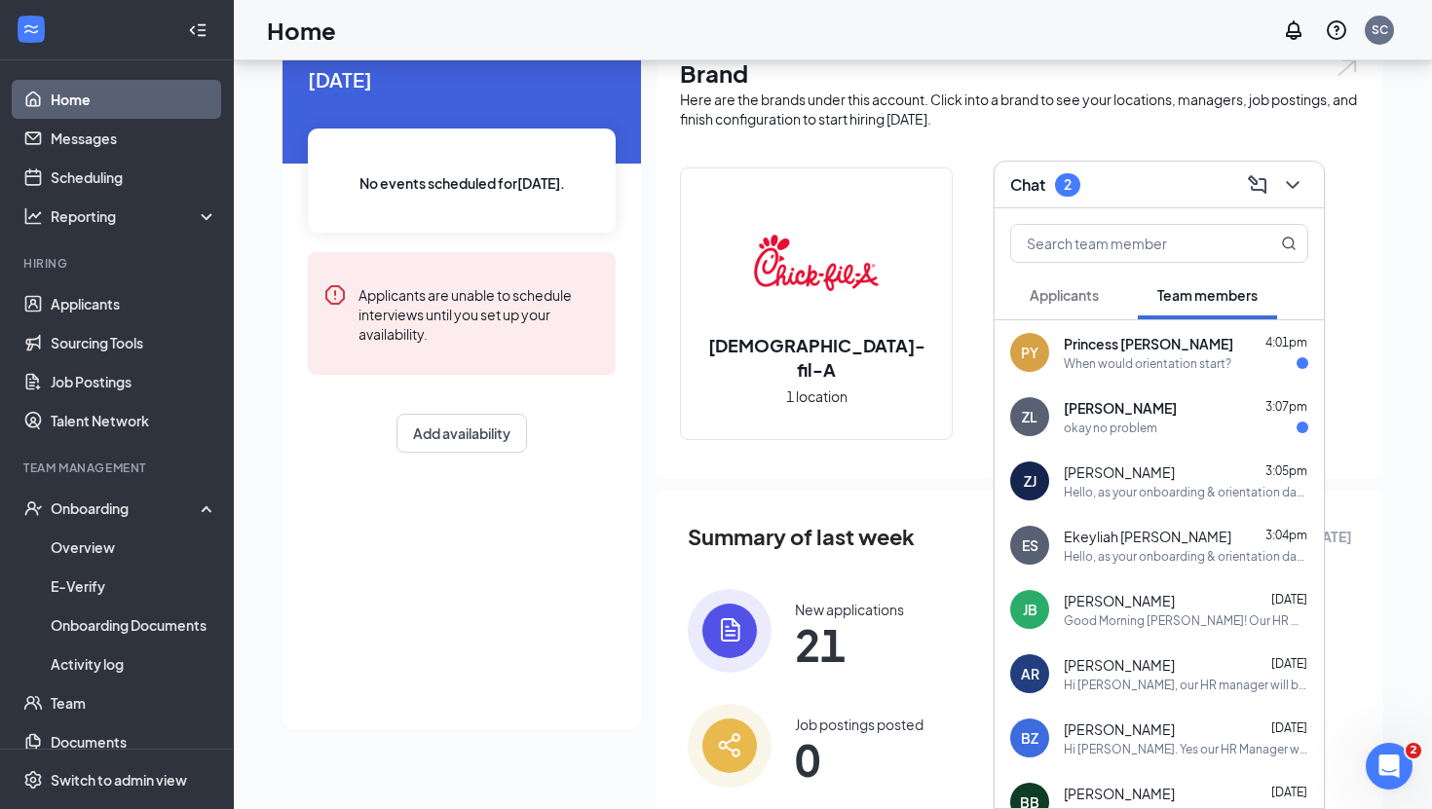
click at [1117, 369] on div "When would orientation start?" at bounding box center [1148, 364] width 168 height 17
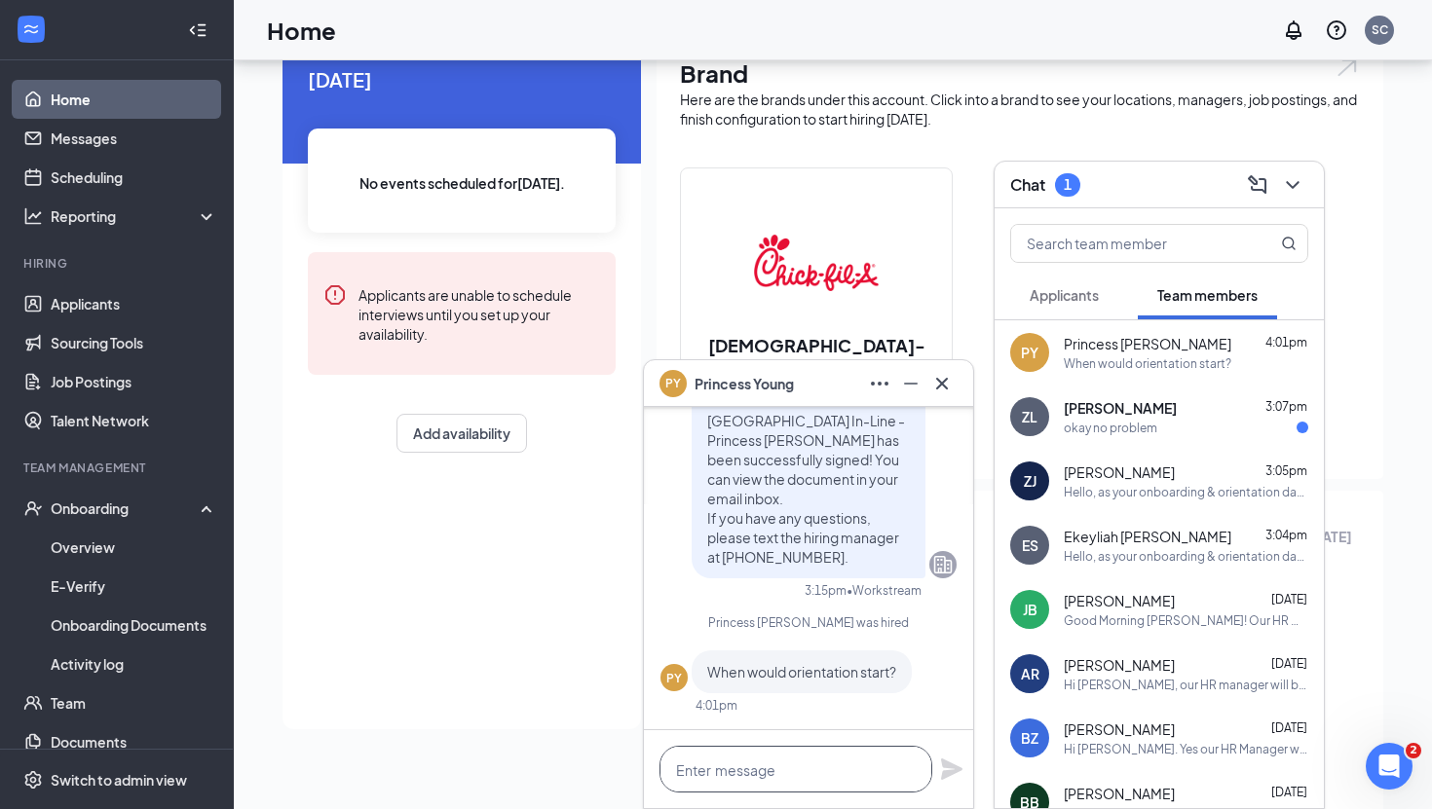
click at [745, 772] on textarea at bounding box center [795, 769] width 273 height 47
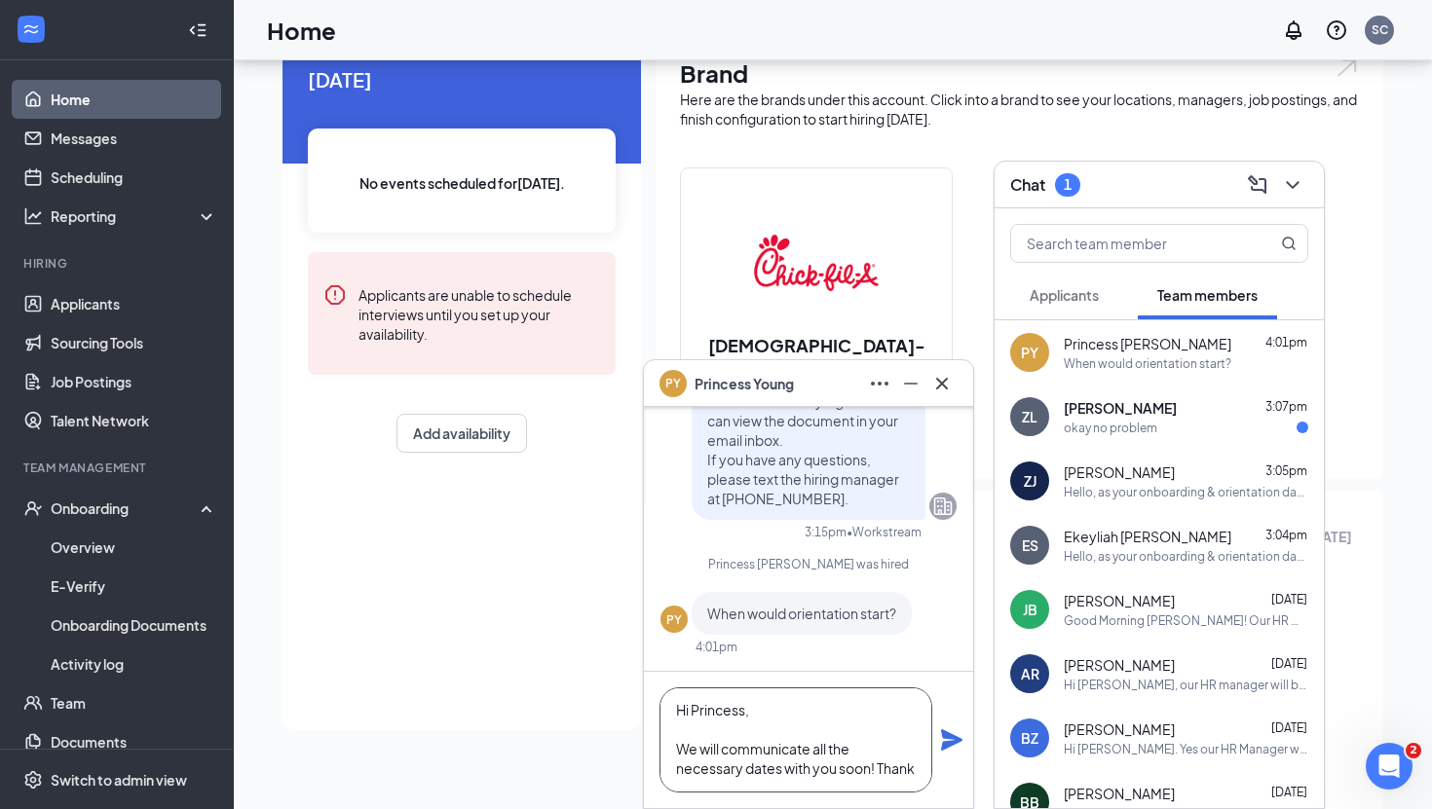
scroll to position [19, 0]
click at [882, 747] on textarea "Hi Princess, We will communicate all the necessary dates with you soon! Thanks!" at bounding box center [795, 740] width 273 height 105
type textarea "Hi Princess, We will communicate all the necessary dates with you soon. Thanks!"
click at [942, 745] on icon "Plane" at bounding box center [951, 740] width 21 height 21
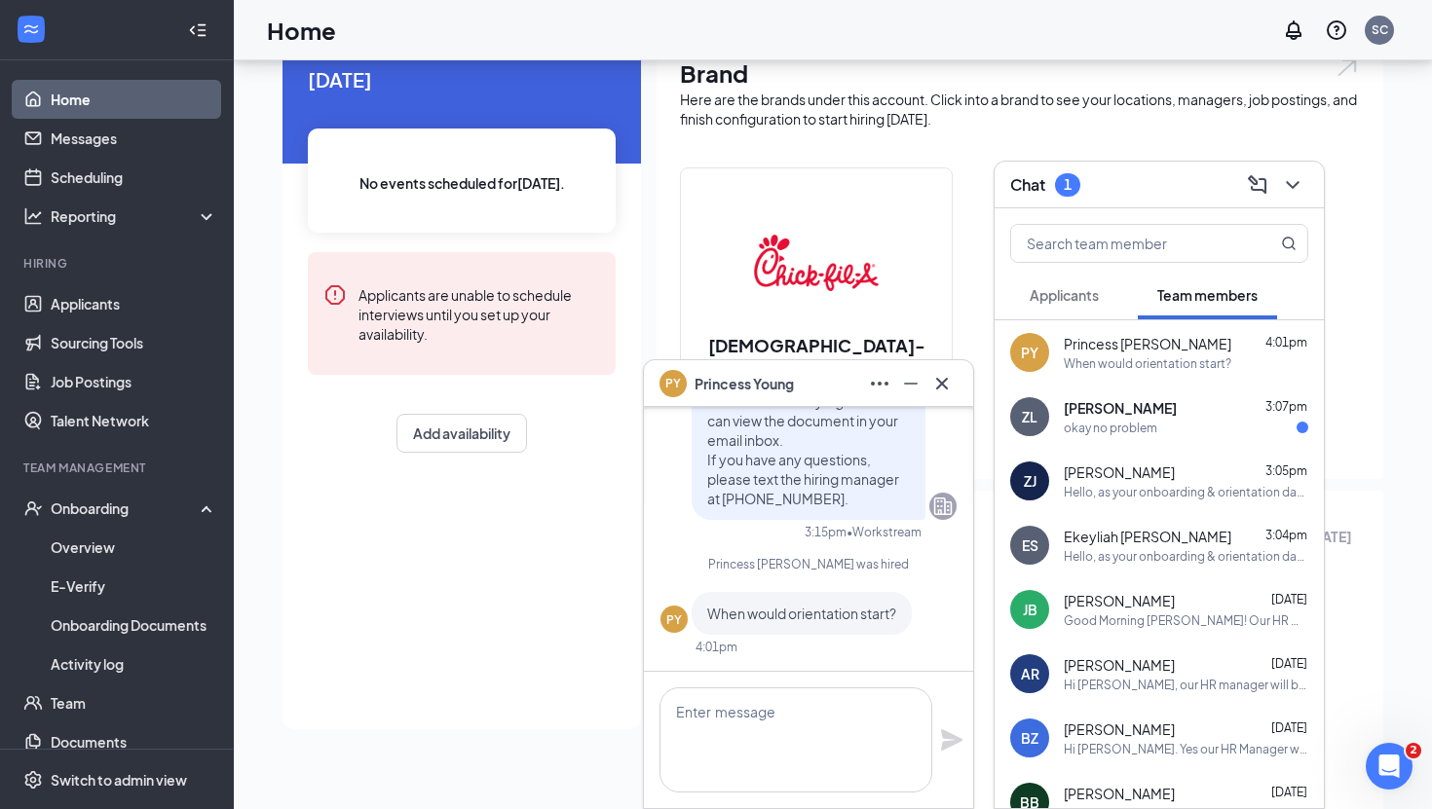
scroll to position [0, 0]
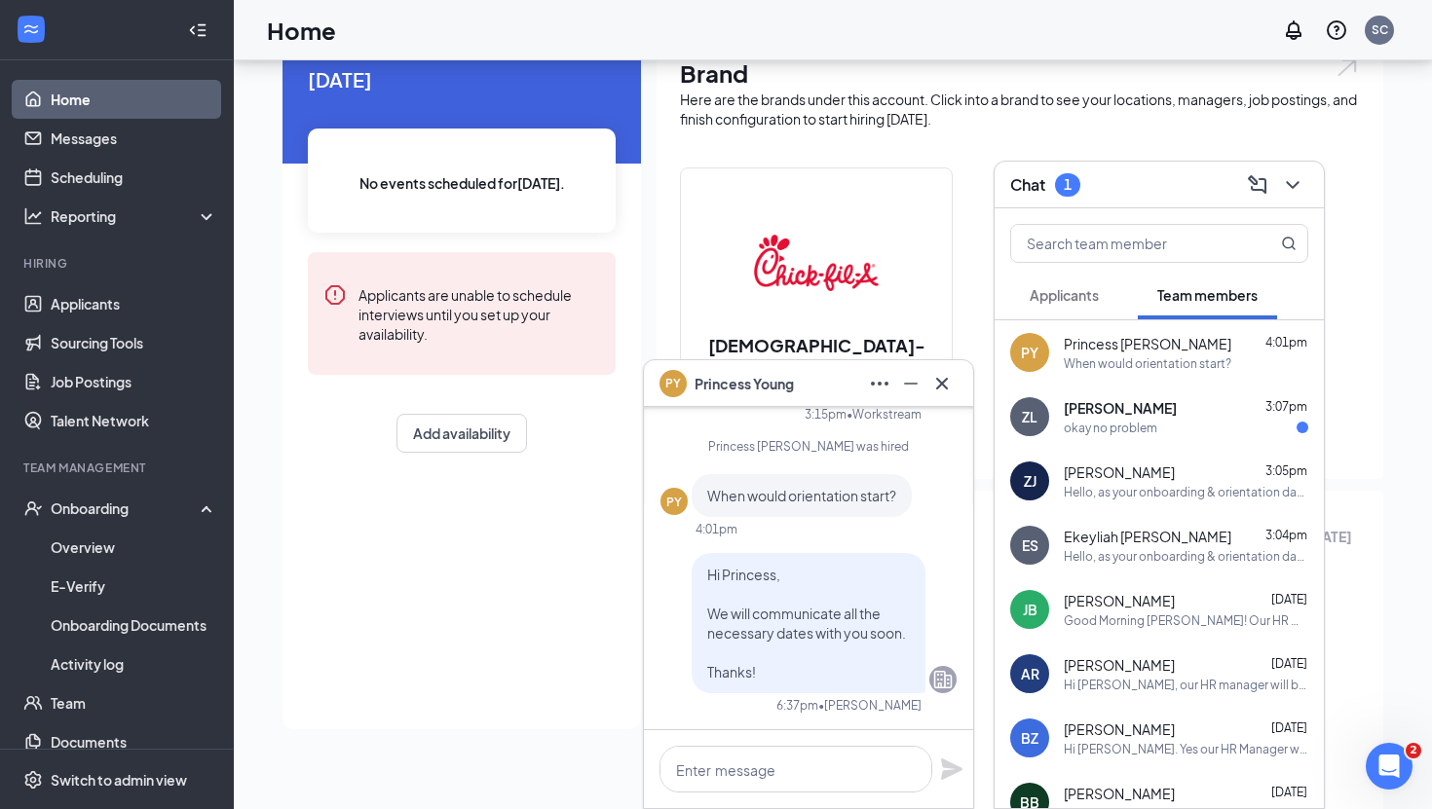
click at [1188, 423] on div "okay no problem" at bounding box center [1186, 428] width 244 height 17
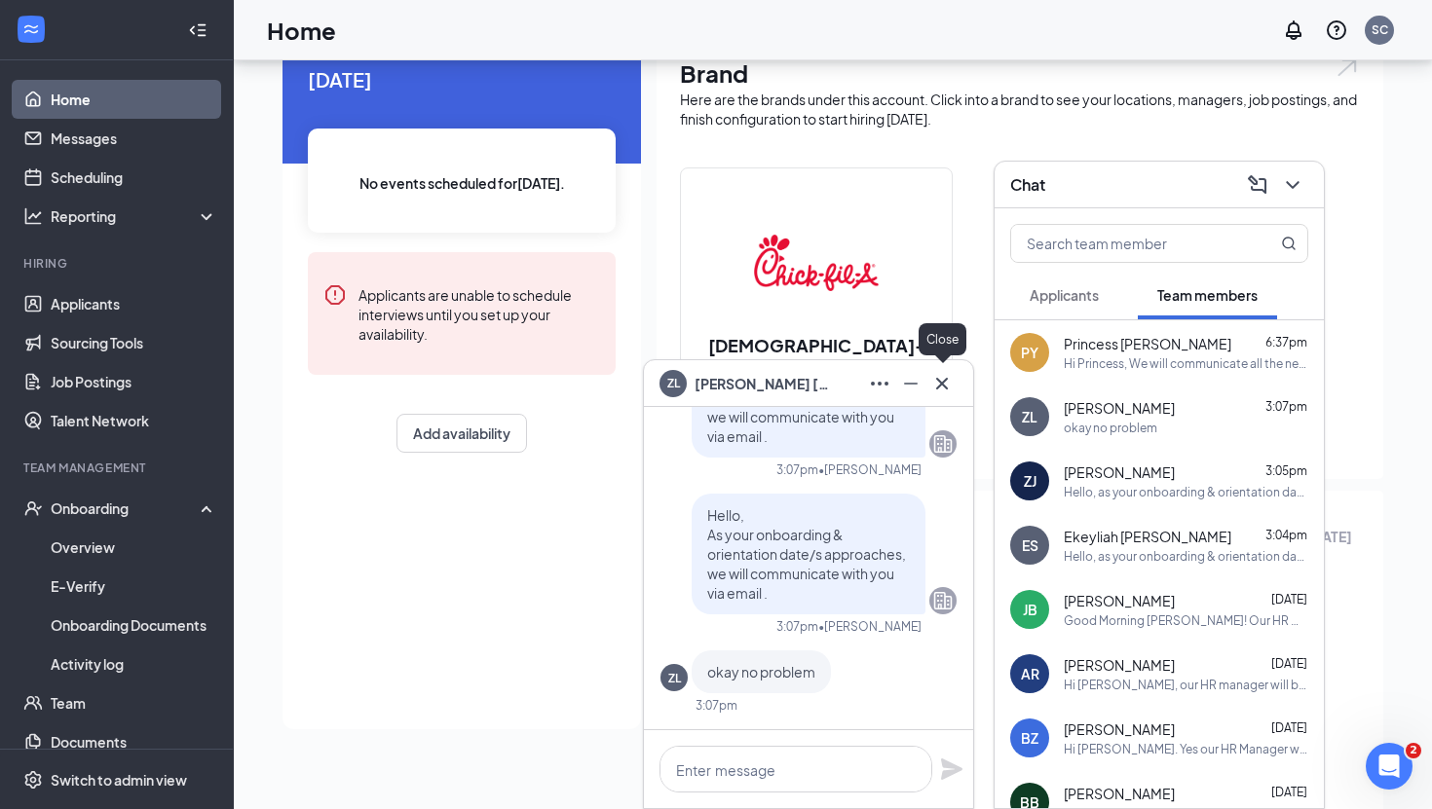
click at [956, 389] on button at bounding box center [941, 383] width 31 height 31
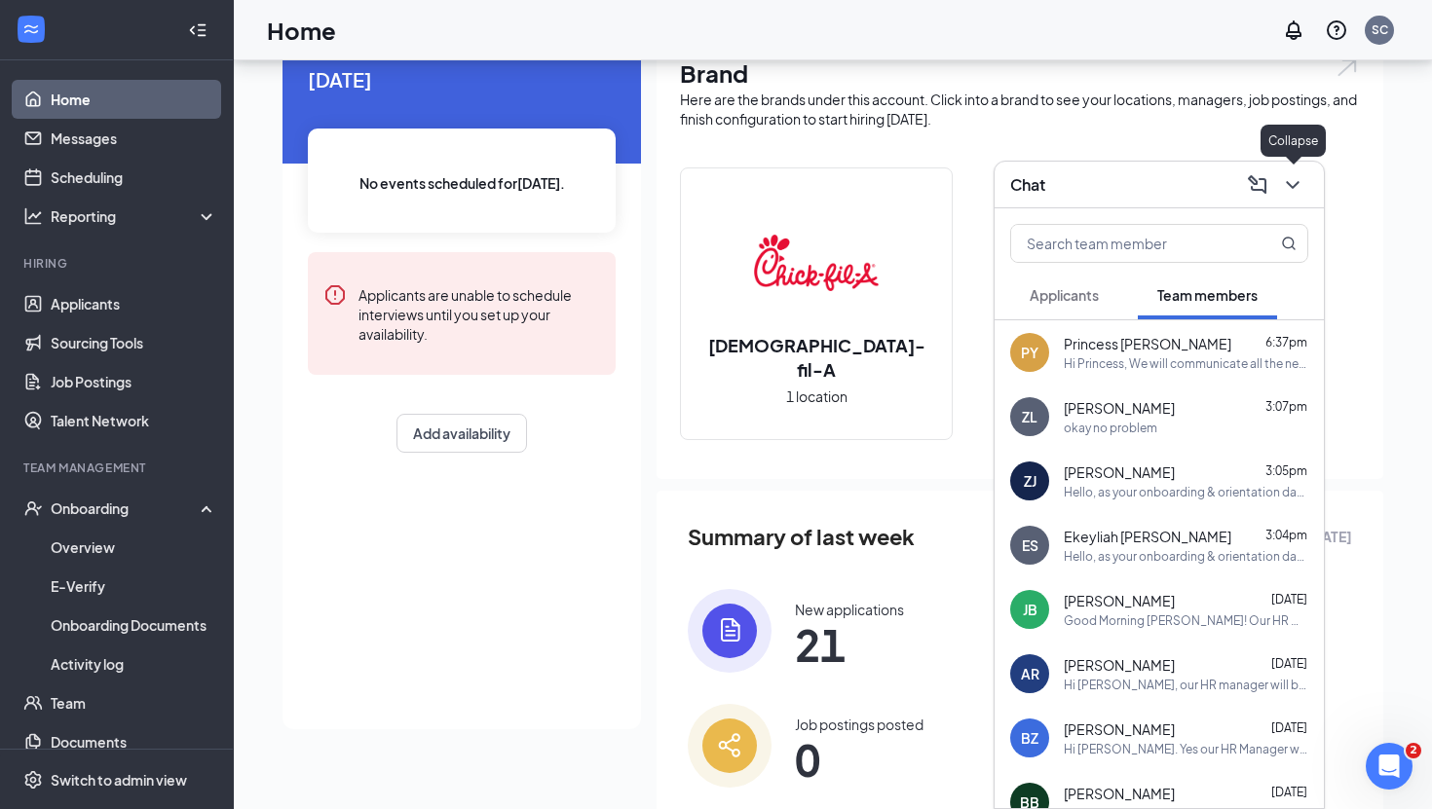
click at [1296, 175] on icon "ChevronDown" at bounding box center [1292, 184] width 23 height 23
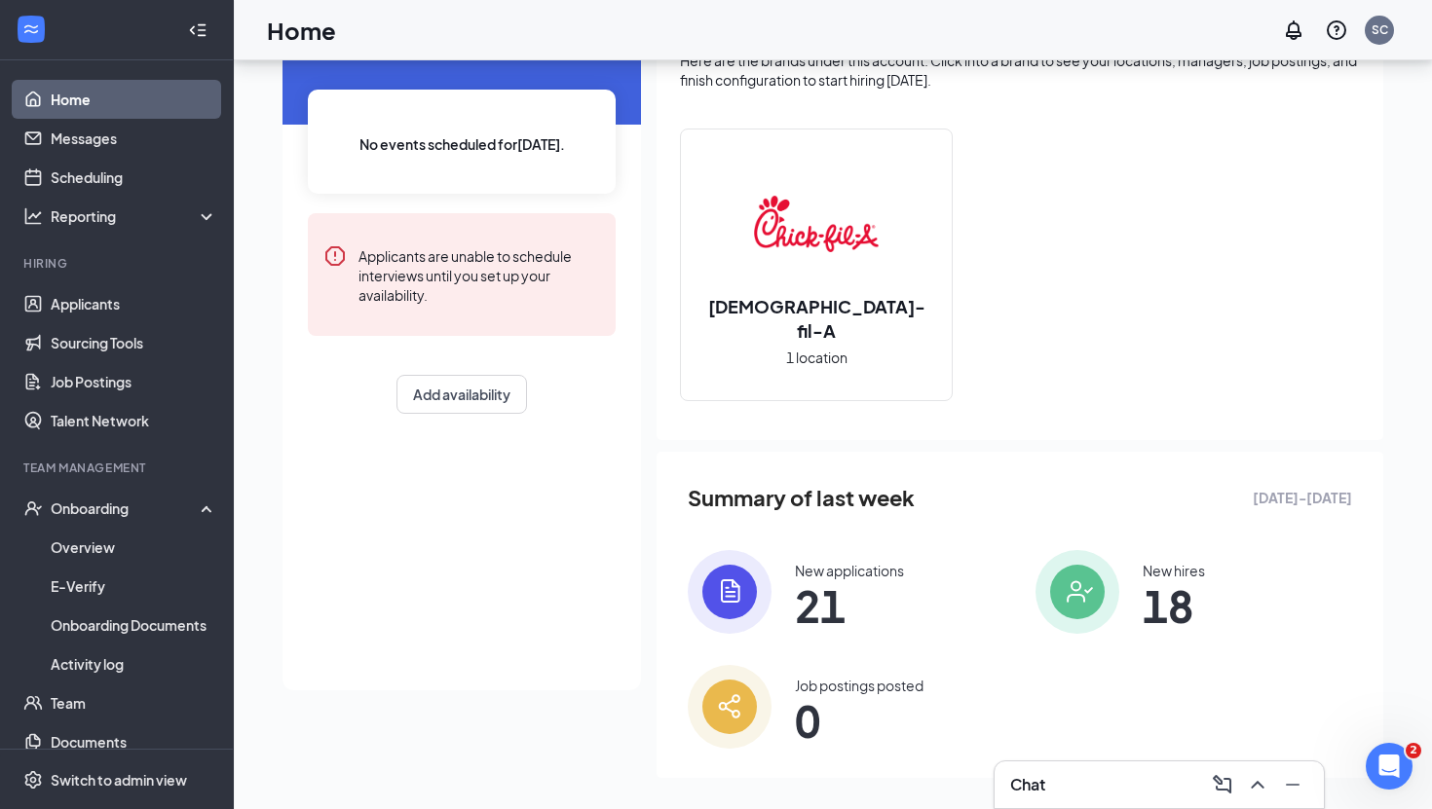
scroll to position [141, 0]
